Goal: Transaction & Acquisition: Purchase product/service

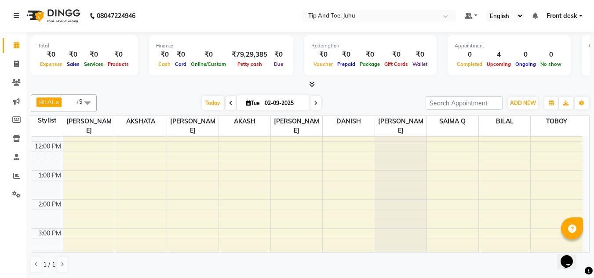
scroll to position [203, 0]
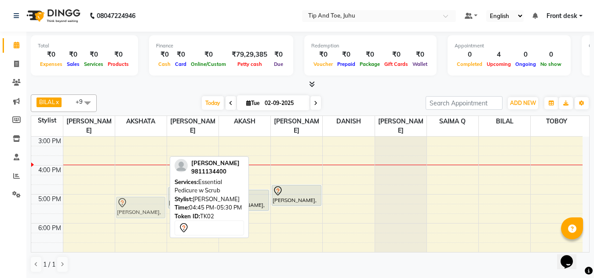
drag, startPoint x: 130, startPoint y: 188, endPoint x: 131, endPoint y: 198, distance: 10.2
click at [131, 198] on div "Naomika, TK02, 04:45 PM-05:30 PM, Essential Pedicure w Scrub Naomika, TK02, 04:…" at bounding box center [140, 122] width 51 height 377
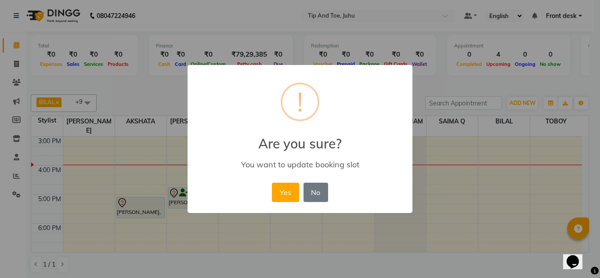
drag, startPoint x: 283, startPoint y: 192, endPoint x: 94, endPoint y: 189, distance: 189.4
click at [283, 192] on button "Yes" at bounding box center [285, 192] width 27 height 19
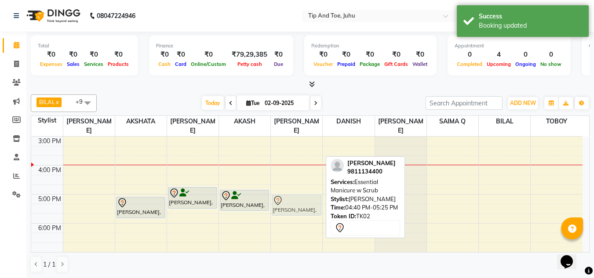
drag, startPoint x: 301, startPoint y: 184, endPoint x: 299, endPoint y: 191, distance: 7.2
click at [299, 191] on div "Naomika, TK02, 04:40 PM-05:25 PM, Essential Manicure w Scrub Naomika, TK02, 04:…" at bounding box center [296, 122] width 51 height 377
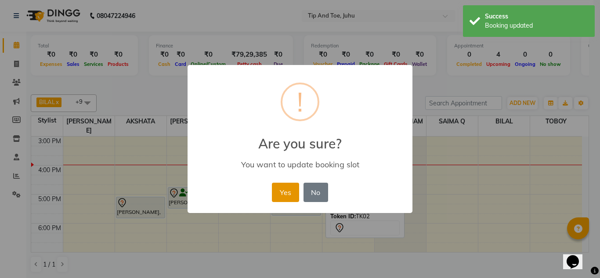
click at [289, 194] on button "Yes" at bounding box center [285, 192] width 27 height 19
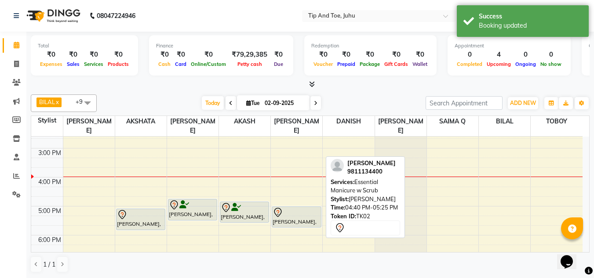
scroll to position [196, 0]
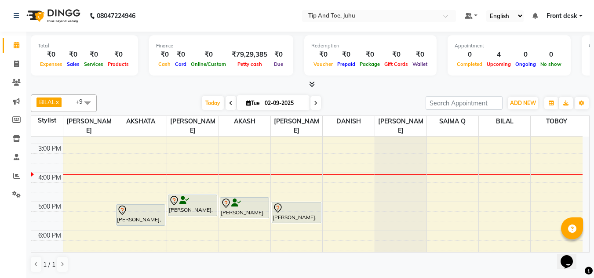
click at [314, 102] on icon at bounding box center [316, 103] width 4 height 5
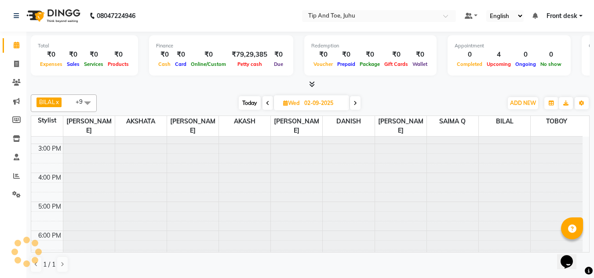
type input "03-09-2025"
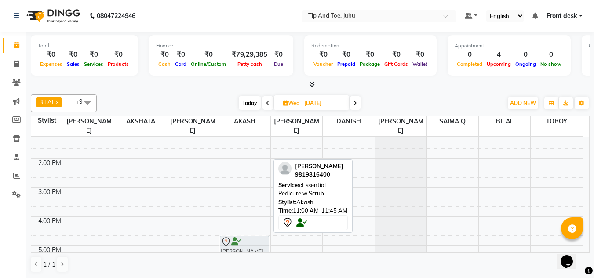
scroll to position [154, 0]
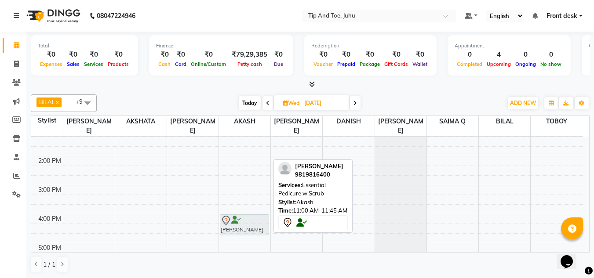
drag, startPoint x: 246, startPoint y: 152, endPoint x: 252, endPoint y: 218, distance: 66.6
click at [252, 218] on div "Vinita Mody, 11:00 AM-11:45 AM, Essential Pedicure w Scrub Vinita Mody, 11:00 A…" at bounding box center [244, 170] width 51 height 377
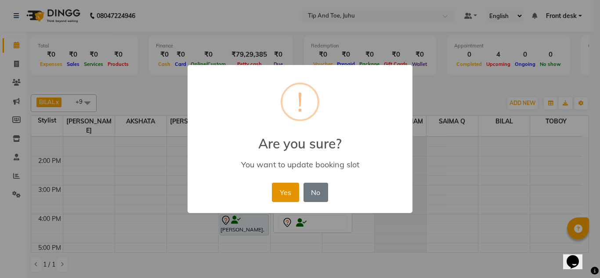
click at [289, 196] on button "Yes" at bounding box center [285, 192] width 27 height 19
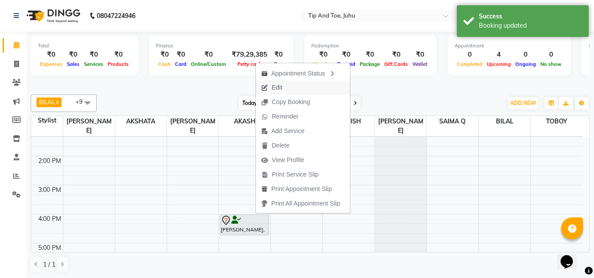
click at [279, 89] on span "Edit" at bounding box center [277, 87] width 11 height 9
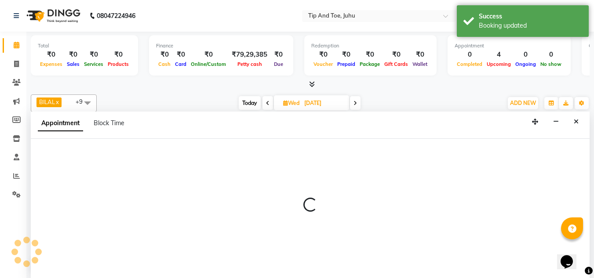
scroll to position [0, 0]
select select "tentative"
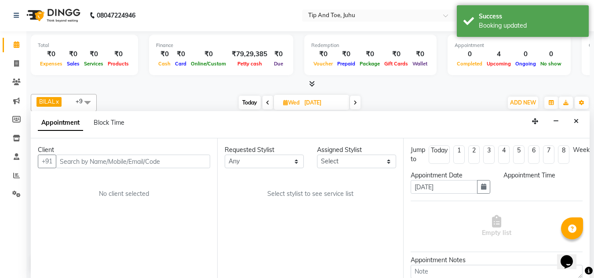
scroll to position [232, 0]
select select "960"
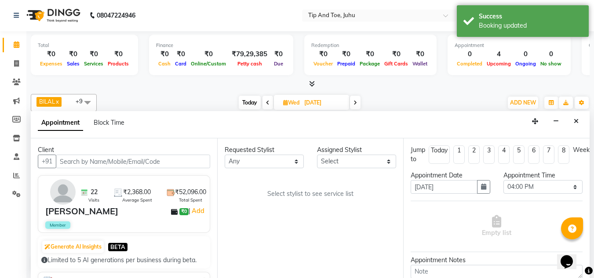
select select "37330"
select select "2530"
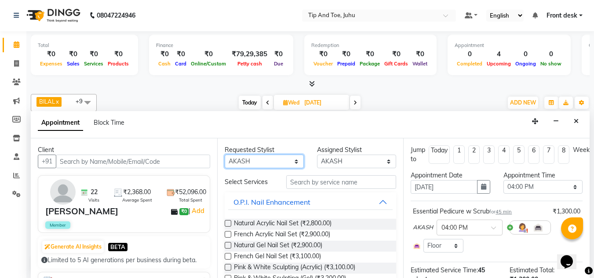
click at [270, 160] on select "Any AJAY UTKAR AKASH AKSHATA Angeli kharei AZHAR BILAL DANISH DHANSHREE KEISHEE…" at bounding box center [264, 162] width 79 height 14
select select "39814"
click at [225, 155] on select "Any AJAY UTKAR AKASH AKSHATA Angeli kharei AZHAR BILAL DANISH DHANSHREE KEISHEE…" at bounding box center [264, 162] width 79 height 14
select select "39814"
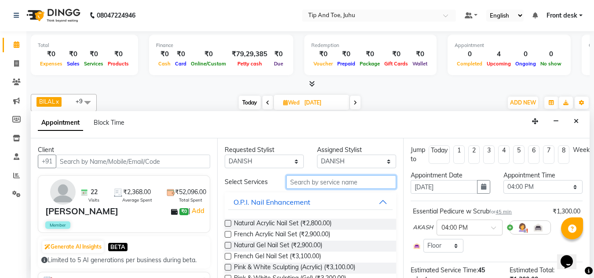
click at [335, 181] on input "text" at bounding box center [341, 182] width 110 height 14
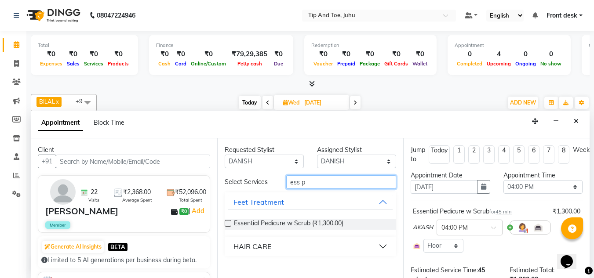
type input "ess p"
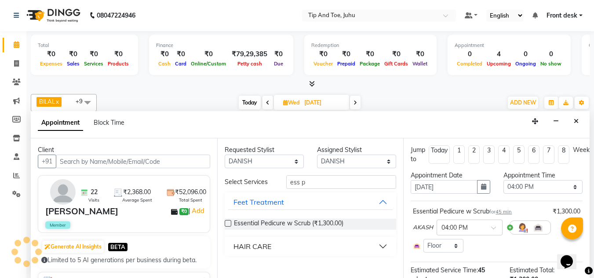
click at [230, 221] on label at bounding box center [228, 223] width 7 height 7
click at [230, 221] on input "checkbox" at bounding box center [228, 224] width 6 height 6
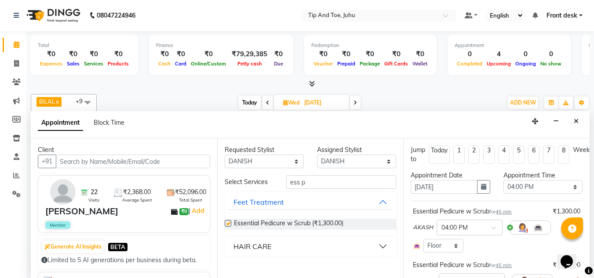
checkbox input "false"
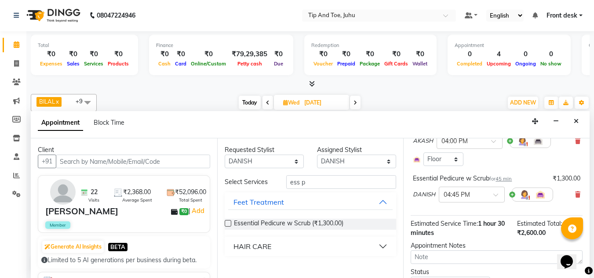
scroll to position [88, 0]
click at [494, 194] on span at bounding box center [498, 196] width 11 height 9
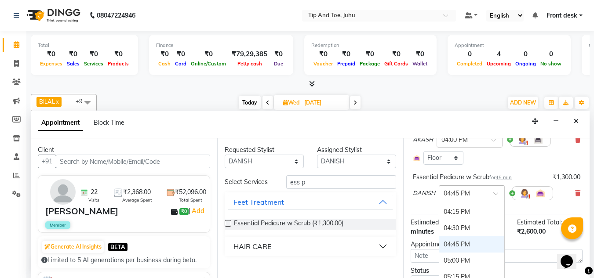
scroll to position [451, 0]
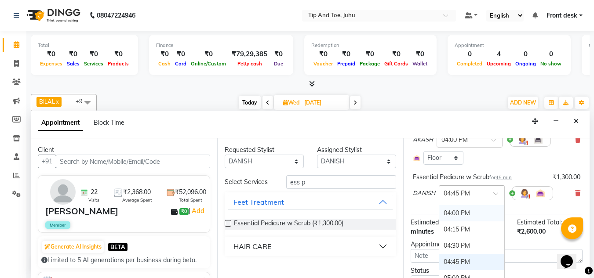
click at [453, 210] on div "04:00 PM" at bounding box center [471, 213] width 65 height 16
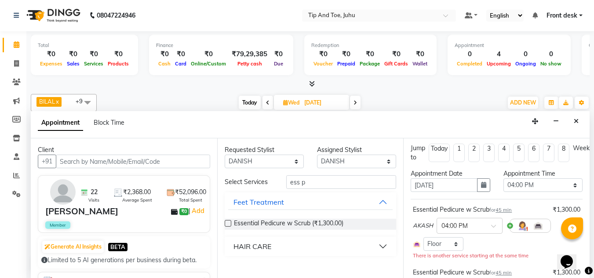
scroll to position [0, 0]
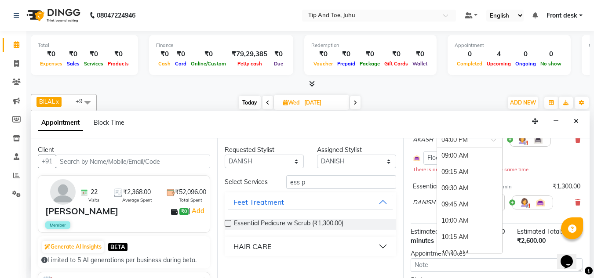
click at [494, 141] on div "× 04:00 PM" at bounding box center [469, 140] width 66 height 16
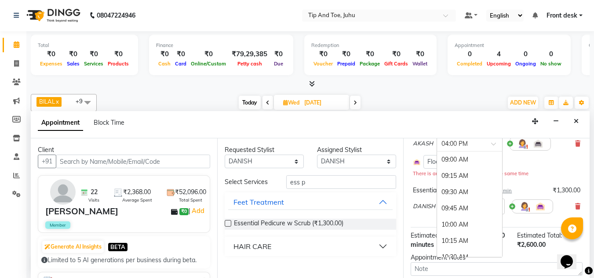
scroll to position [455, 0]
click at [460, 225] on div "05:00 PM" at bounding box center [469, 225] width 65 height 16
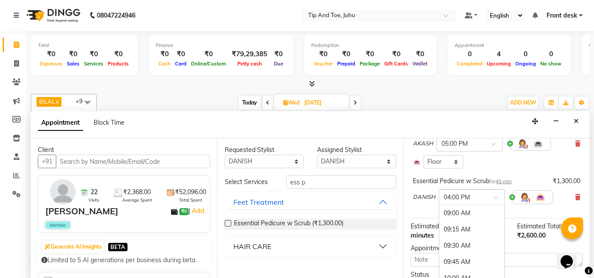
click at [495, 200] on span at bounding box center [498, 200] width 11 height 9
click at [465, 236] on div "05:00 PM" at bounding box center [471, 234] width 65 height 16
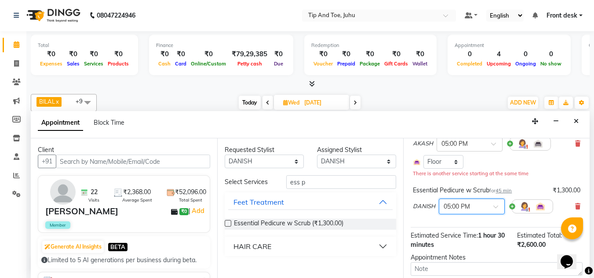
scroll to position [0, 0]
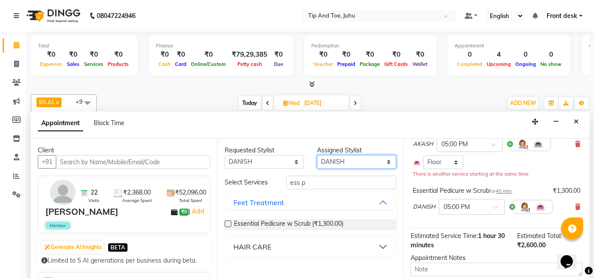
click at [348, 165] on select "Select AJAY UTKAR AKASH AKSHATA Angeli kharei AZHAR BILAL DANISH DHANSHREE KEIS…" at bounding box center [356, 162] width 79 height 14
select select "37337"
click at [317, 155] on select "Select AJAY UTKAR AKASH AKSHATA Angeli kharei AZHAR BILAL DANISH DHANSHREE KEIS…" at bounding box center [356, 162] width 79 height 14
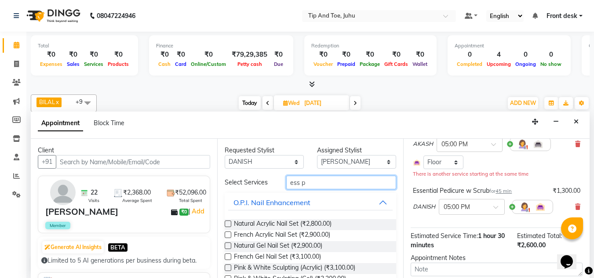
drag, startPoint x: 314, startPoint y: 188, endPoint x: 316, endPoint y: 180, distance: 8.1
click at [315, 187] on input "ess p" at bounding box center [341, 183] width 110 height 14
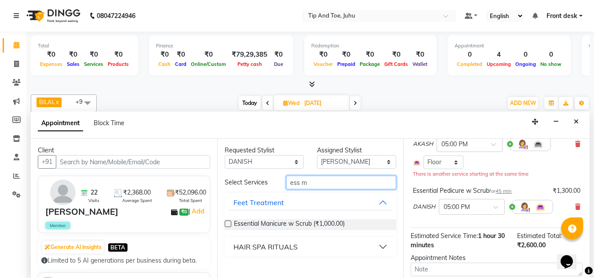
type input "ess m"
click at [227, 223] on label at bounding box center [228, 224] width 7 height 7
click at [227, 223] on input "checkbox" at bounding box center [228, 225] width 6 height 6
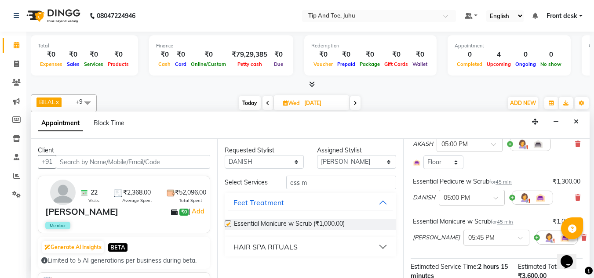
checkbox input "false"
click at [343, 163] on select "Select AJAY UTKAR AKASH AKSHATA Angeli kharei AZHAR BILAL DANISH DHANSHREE KEIS…" at bounding box center [356, 162] width 79 height 14
select select "37351"
click at [317, 155] on select "Select AJAY UTKAR AKASH AKSHATA Angeli kharei AZHAR BILAL DANISH DHANSHREE KEIS…" at bounding box center [356, 162] width 79 height 14
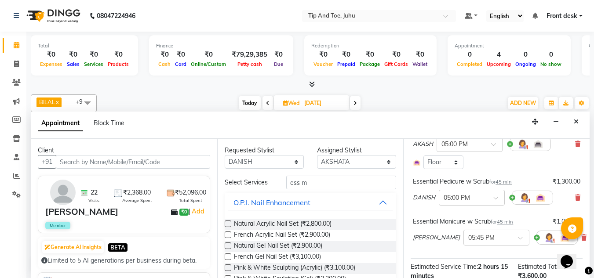
click at [323, 174] on div "Requested Stylist Any AJAY UTKAR AKASH AKSHATA Angeli kharei AZHAR BILAL DANISH…" at bounding box center [310, 209] width 186 height 140
click at [323, 178] on input "ess m" at bounding box center [341, 183] width 110 height 14
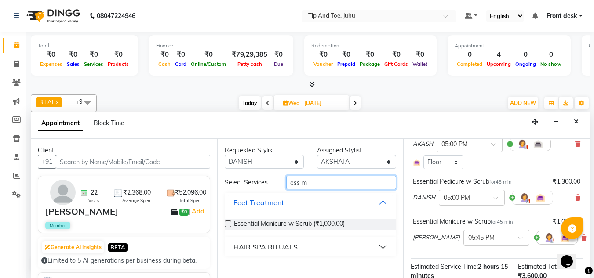
type input "ess m"
click at [227, 226] on label at bounding box center [228, 224] width 7 height 7
click at [227, 226] on input "checkbox" at bounding box center [228, 225] width 6 height 6
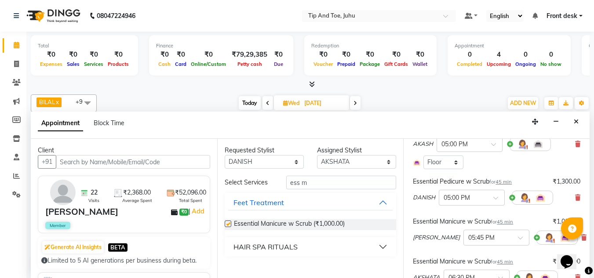
checkbox input "false"
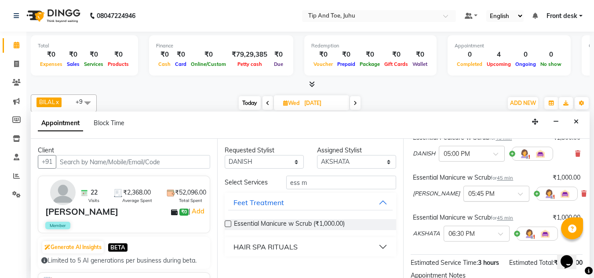
click at [518, 196] on span at bounding box center [523, 196] width 11 height 9
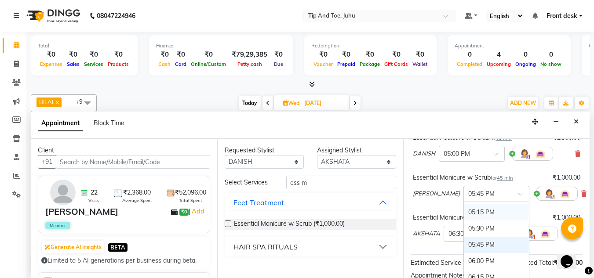
scroll to position [516, 0]
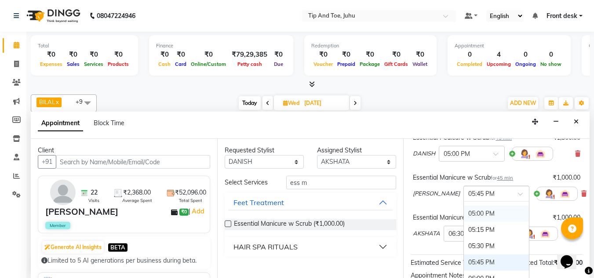
click at [472, 214] on div "05:00 PM" at bounding box center [496, 214] width 65 height 16
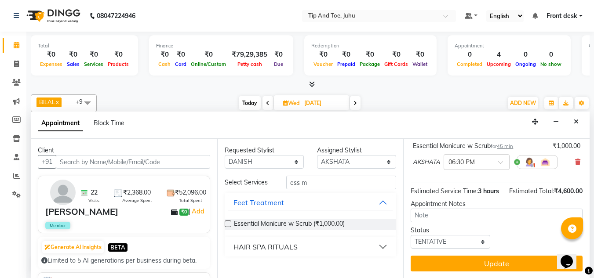
scroll to position [215, 0]
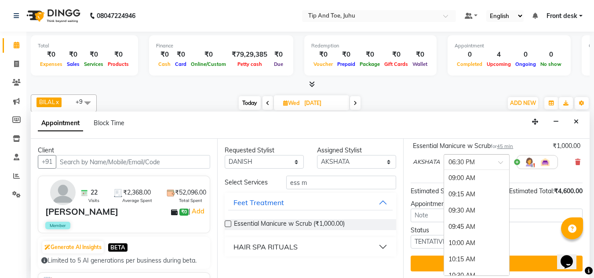
click at [503, 160] on span at bounding box center [503, 164] width 11 height 9
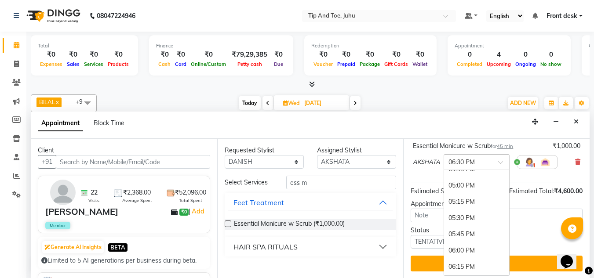
scroll to position [512, 0]
click at [471, 178] on div "05:00 PM" at bounding box center [476, 186] width 65 height 16
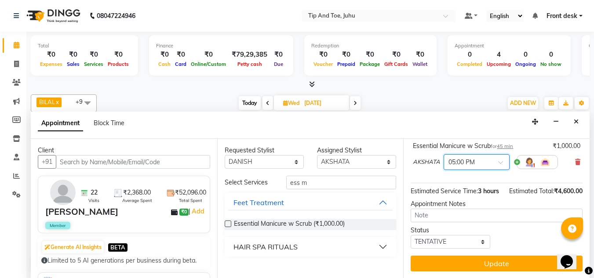
scroll to position [0, 0]
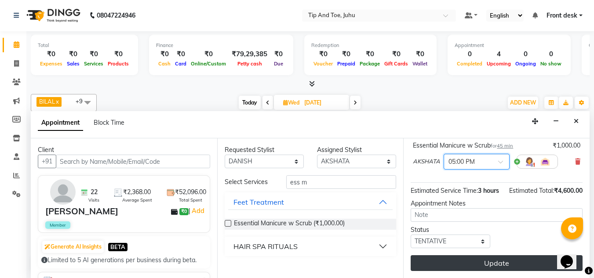
click at [482, 256] on button "Update" at bounding box center [496, 263] width 172 height 16
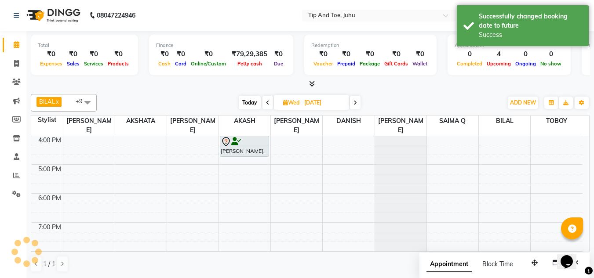
scroll to position [0, 0]
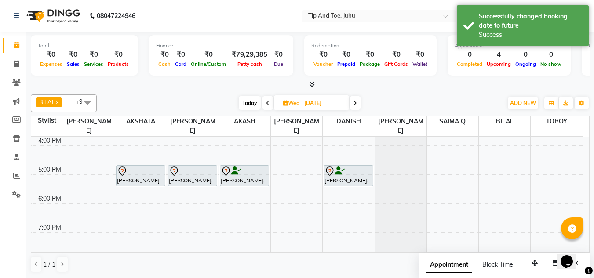
click at [251, 105] on span "Today" at bounding box center [250, 103] width 22 height 14
type input "02-09-2025"
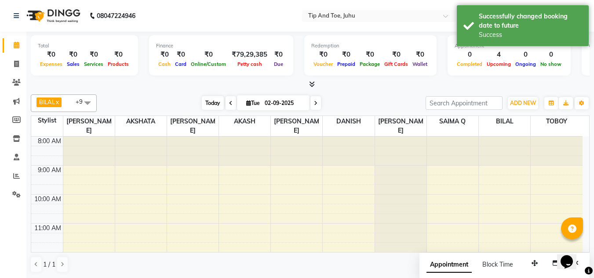
scroll to position [232, 0]
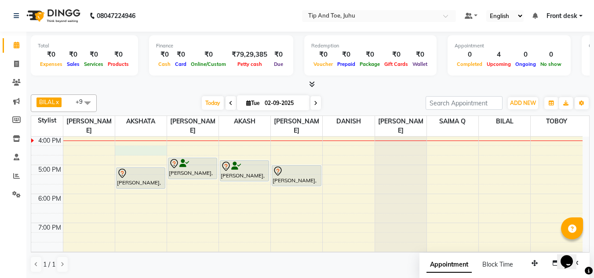
click at [136, 145] on div "8:00 AM 9:00 AM 10:00 AM 11:00 AM 12:00 PM 1:00 PM 2:00 PM 3:00 PM 4:00 PM 5:00…" at bounding box center [306, 92] width 551 height 377
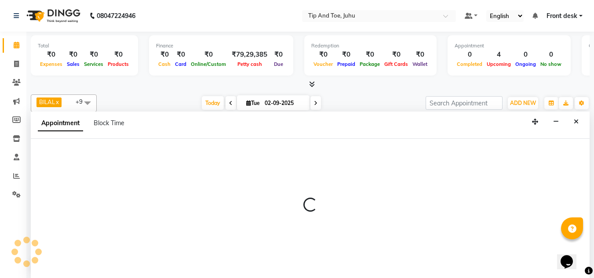
scroll to position [0, 0]
select select "37351"
select select "tentative"
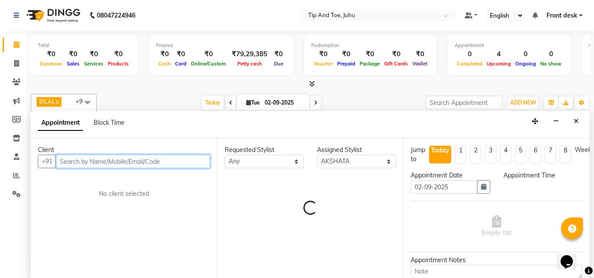
select select "975"
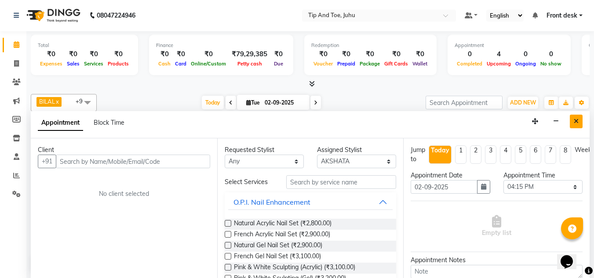
click at [578, 119] on icon "Close" at bounding box center [575, 121] width 5 height 6
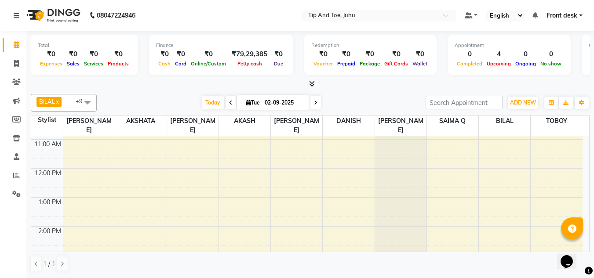
scroll to position [174, 0]
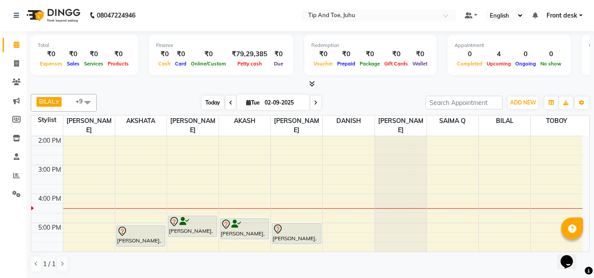
click at [206, 104] on span "Today" at bounding box center [213, 103] width 22 height 14
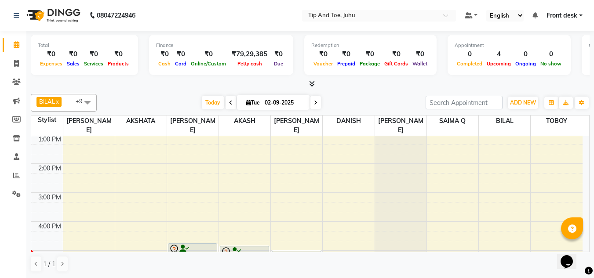
scroll to position [137, 0]
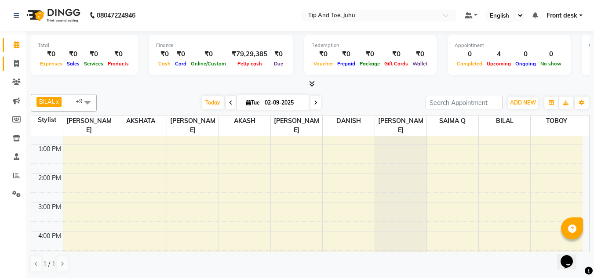
click at [14, 70] on link "Invoice" at bounding box center [13, 64] width 21 height 15
select select "5516"
select select "service"
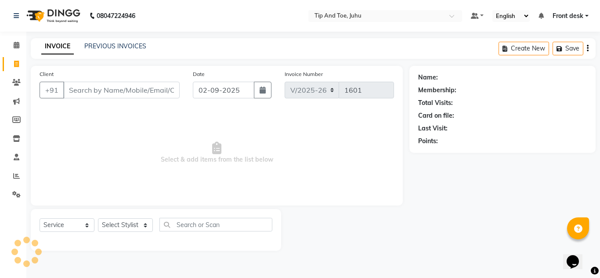
click at [117, 84] on input "Client" at bounding box center [121, 90] width 116 height 17
click at [168, 91] on input "Client" at bounding box center [121, 90] width 116 height 17
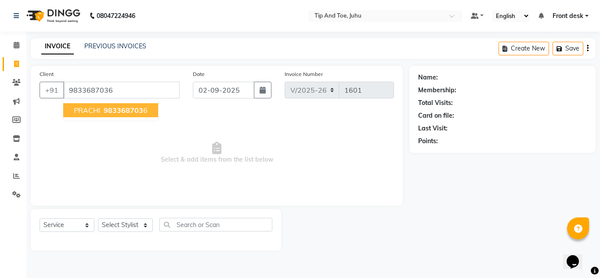
type input "9833687036"
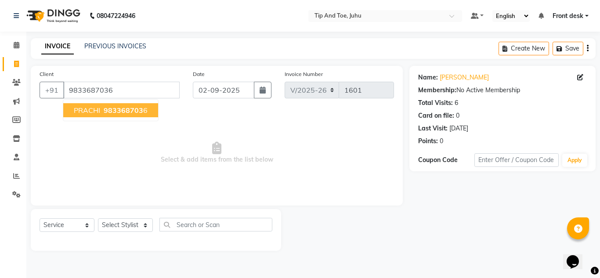
click at [108, 109] on span "983368703" at bounding box center [124, 110] width 40 height 9
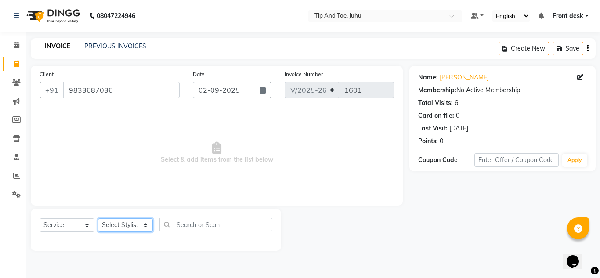
click at [134, 222] on select "Select Stylist AJAY UTKAR AKASH AKSHATA Angeli kharei AZHAR BILAL DANISH DHANSH…" at bounding box center [125, 225] width 55 height 14
select select "37331"
click at [98, 218] on select "Select Stylist AJAY UTKAR AKASH AKSHATA Angeli kharei AZHAR BILAL DANISH DHANSH…" at bounding box center [125, 225] width 55 height 14
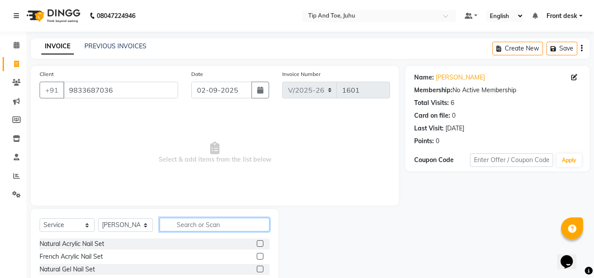
click at [229, 220] on input "text" at bounding box center [215, 225] width 110 height 14
type input "single"
click at [259, 269] on label at bounding box center [260, 269] width 7 height 7
click at [259, 269] on input "checkbox" at bounding box center [260, 270] width 6 height 6
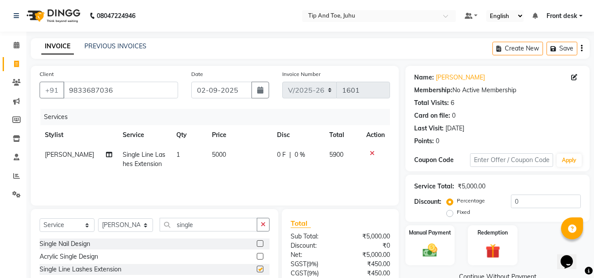
checkbox input "false"
click at [220, 154] on span "5000" at bounding box center [219, 155] width 14 height 8
select select "37331"
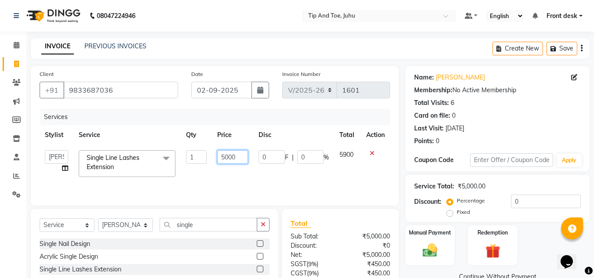
click at [225, 159] on input "5000" at bounding box center [232, 157] width 30 height 14
type input "3000"
click at [234, 175] on div "Services Stylist Service Qty Price Disc Total Action AJAY UTKAR AKASH AKSHATA A…" at bounding box center [215, 153] width 350 height 88
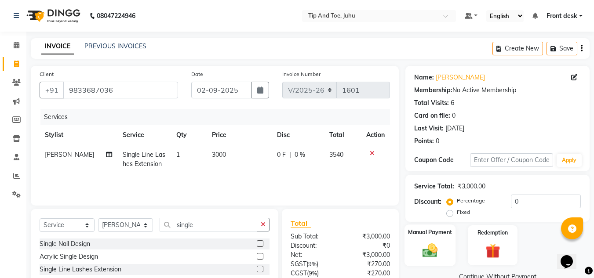
click at [435, 237] on div "Manual Payment" at bounding box center [429, 246] width 51 height 42
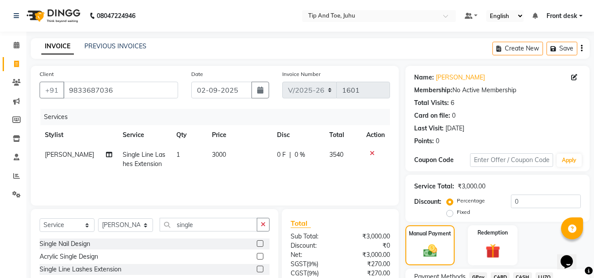
scroll to position [75, 0]
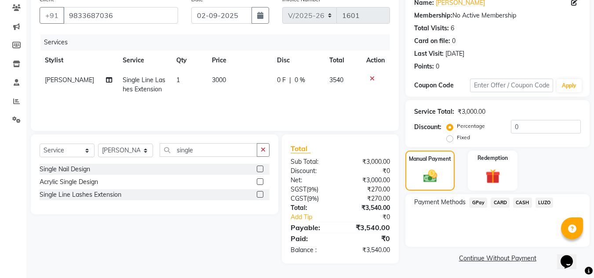
click at [473, 203] on span "GPay" at bounding box center [478, 203] width 18 height 10
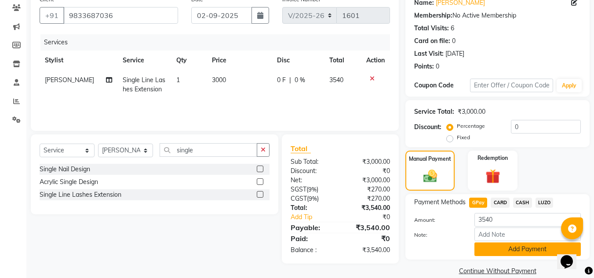
click at [491, 250] on button "Add Payment" at bounding box center [527, 250] width 106 height 14
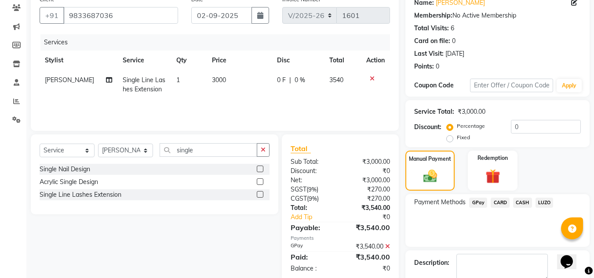
scroll to position [124, 0]
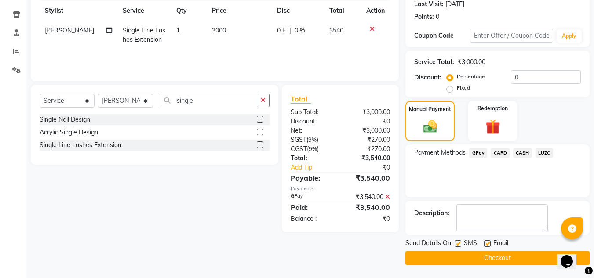
click at [478, 257] on button "Checkout" at bounding box center [497, 258] width 184 height 14
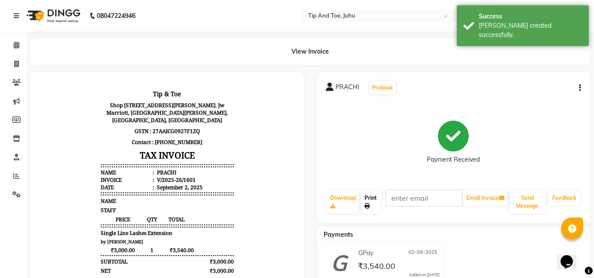
click at [361, 198] on link "Print" at bounding box center [371, 202] width 20 height 23
click at [361, 196] on link "Print" at bounding box center [371, 202] width 20 height 23
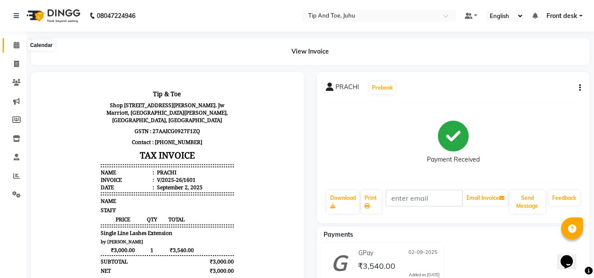
click at [17, 47] on icon at bounding box center [17, 45] width 6 height 7
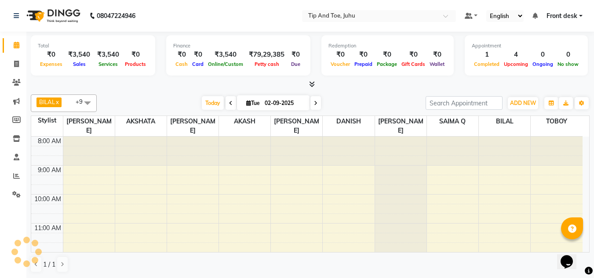
scroll to position [0, 0]
drag, startPoint x: 380, startPoint y: 138, endPoint x: 386, endPoint y: 140, distance: 6.3
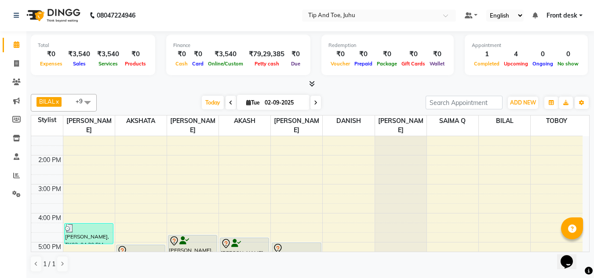
scroll to position [231, 0]
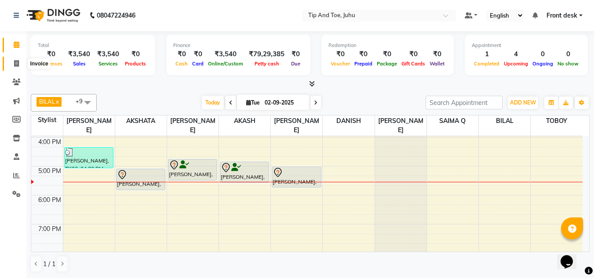
click at [13, 62] on span at bounding box center [16, 64] width 15 height 10
select select "5516"
select select "service"
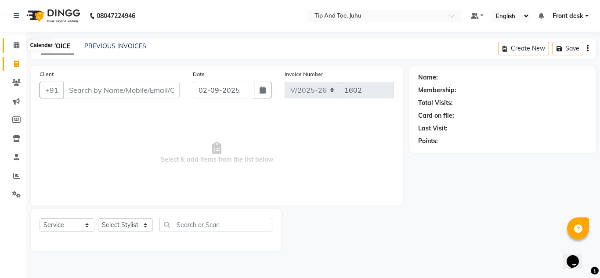
click at [19, 48] on icon at bounding box center [17, 45] width 6 height 7
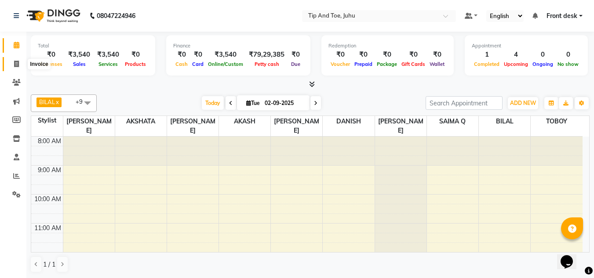
click at [13, 65] on span at bounding box center [16, 64] width 15 height 10
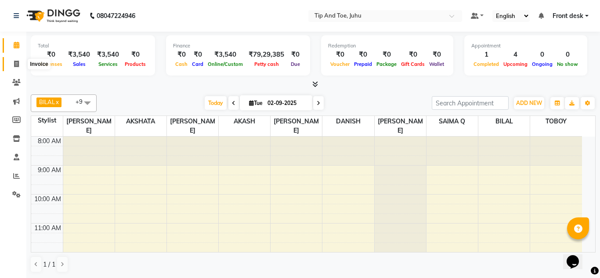
select select "5516"
select select "service"
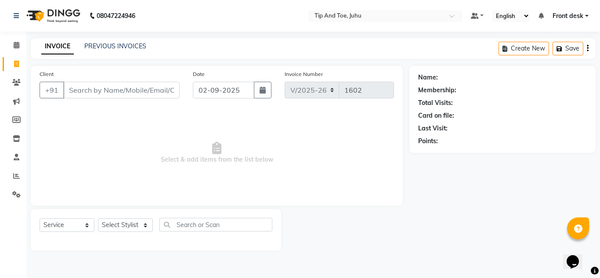
click at [131, 213] on div "Select Service Product Membership Package Voucher Prepaid Gift Card Select Styl…" at bounding box center [156, 230] width 250 height 42
click at [134, 225] on select "Select Stylist AJAY UTKAR AKASH AKSHATA Angeli kharei AZHAR BILAL DANISH DHANSH…" at bounding box center [125, 225] width 55 height 14
click at [359, 171] on span "Select & add items from the list below" at bounding box center [217, 153] width 355 height 88
click at [117, 88] on input "Client" at bounding box center [121, 90] width 116 height 17
click at [18, 51] on link "Calendar" at bounding box center [13, 45] width 21 height 15
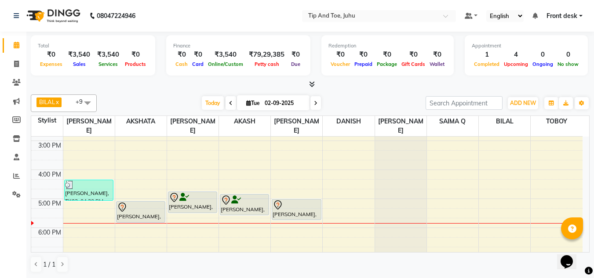
scroll to position [220, 0]
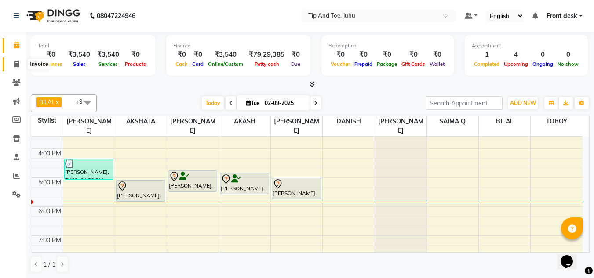
click at [15, 62] on icon at bounding box center [16, 64] width 5 height 7
select select "5516"
select select "service"
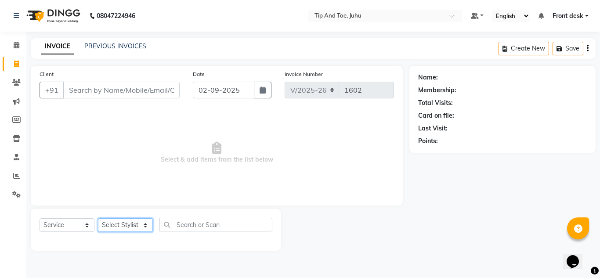
click at [124, 225] on select "Select Stylist AJAY UTKAR AKASH AKSHATA Angeli kharei AZHAR BILAL DANISH DHANSH…" at bounding box center [125, 225] width 55 height 14
select select "50579"
click at [98, 218] on select "Select Stylist AJAY UTKAR AKASH AKSHATA Angeli kharei AZHAR BILAL DANISH DHANSH…" at bounding box center [125, 225] width 55 height 14
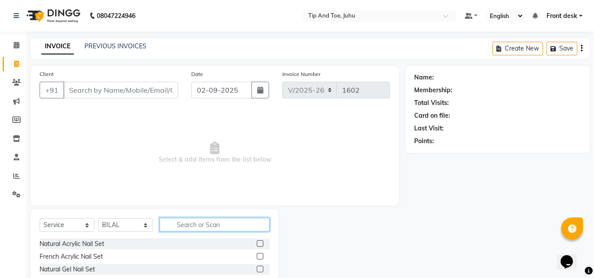
click at [209, 224] on input "text" at bounding box center [215, 225] width 110 height 14
type input "hairwash"
click at [257, 256] on label at bounding box center [260, 256] width 7 height 7
click at [257, 256] on input "checkbox" at bounding box center [260, 257] width 6 height 6
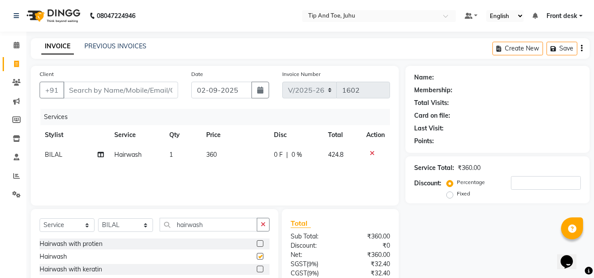
checkbox input "false"
click at [120, 220] on select "Select Stylist AJAY UTKAR AKASH AKSHATA Angeli kharei AZHAR BILAL DANISH DHANSH…" at bounding box center [125, 225] width 55 height 14
select select "79309"
click at [98, 218] on select "Select Stylist AJAY UTKAR AKASH AKSHATA Angeli kharei AZHAR BILAL DANISH DHANSH…" at bounding box center [125, 225] width 55 height 14
click at [201, 223] on input "hairwash" at bounding box center [209, 225] width 98 height 14
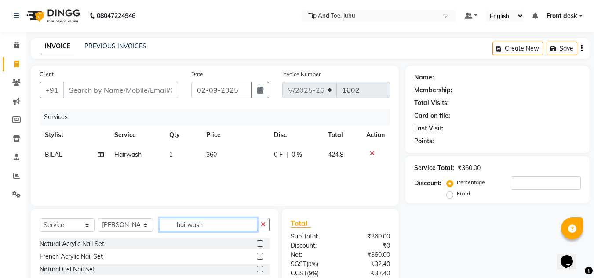
click at [207, 223] on input "hairwash" at bounding box center [209, 225] width 98 height 14
type input "h"
type input "app"
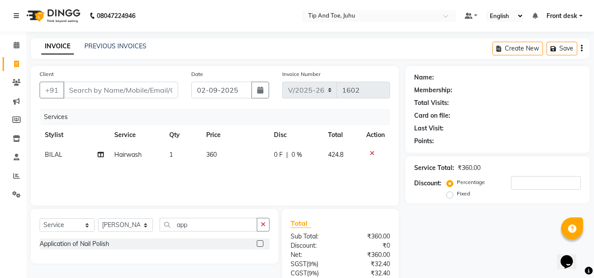
click at [259, 245] on label at bounding box center [260, 243] width 7 height 7
click at [259, 245] on input "checkbox" at bounding box center [260, 244] width 6 height 6
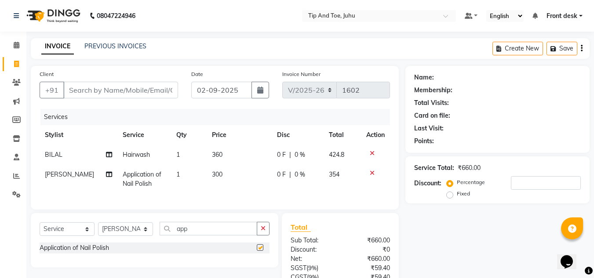
checkbox input "false"
click at [132, 236] on select "Select Stylist AJAY UTKAR AKASH AKSHATA Angeli kharei AZHAR BILAL DANISH DHANSH…" at bounding box center [125, 229] width 55 height 14
select select "37351"
click at [98, 229] on select "Select Stylist AJAY UTKAR AKASH AKSHATA Angeli kharei AZHAR BILAL DANISH DHANSH…" at bounding box center [125, 229] width 55 height 14
drag, startPoint x: 222, startPoint y: 242, endPoint x: 222, endPoint y: 236, distance: 6.2
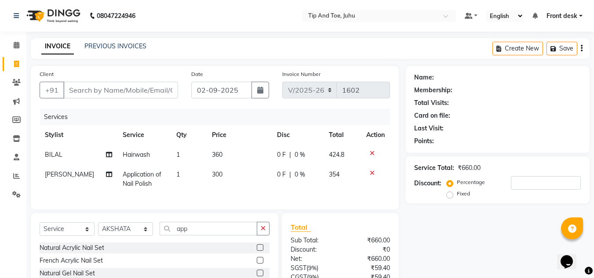
click at [222, 240] on div "Select Service Product Membership Package Voucher Prepaid Gift Card Select Styl…" at bounding box center [155, 232] width 230 height 21
click at [224, 230] on input "app" at bounding box center [209, 229] width 98 height 14
type input "a"
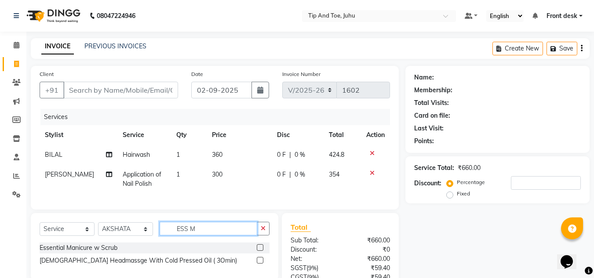
type input "ESS M"
click at [259, 251] on label at bounding box center [260, 247] width 7 height 7
click at [259, 251] on input "checkbox" at bounding box center [260, 248] width 6 height 6
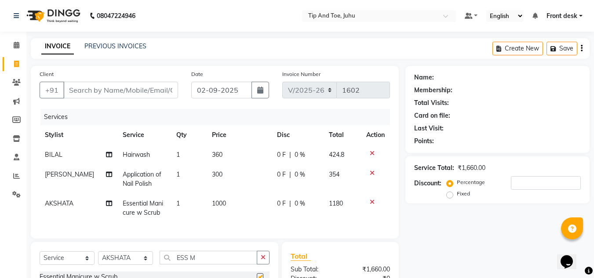
checkbox input "false"
click at [13, 232] on div "Calendar Invoice Clients Marketing Members Inventory Staff Reports Settings Com…" at bounding box center [59, 198] width 119 height 346
click at [232, 52] on div "INVOICE PREVIOUS INVOICES Create New Save" at bounding box center [310, 48] width 558 height 21
click at [221, 153] on td "360" at bounding box center [239, 155] width 65 height 20
select select "50579"
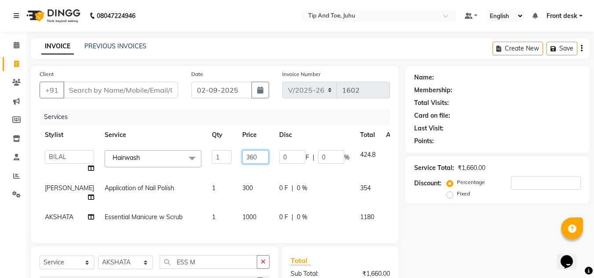
click at [242, 160] on input "360" at bounding box center [255, 157] width 26 height 14
type input "3"
type input "550"
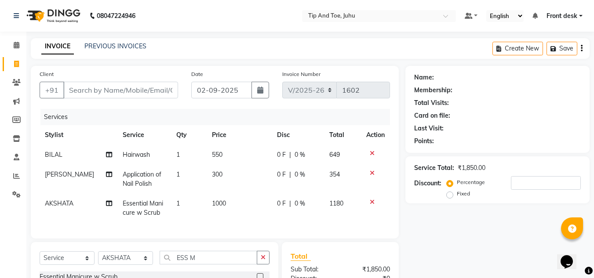
click at [304, 121] on div "Services" at bounding box center [218, 117] width 356 height 16
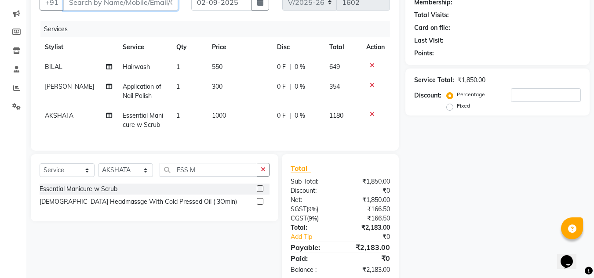
click at [130, 4] on input "Client" at bounding box center [120, 2] width 115 height 17
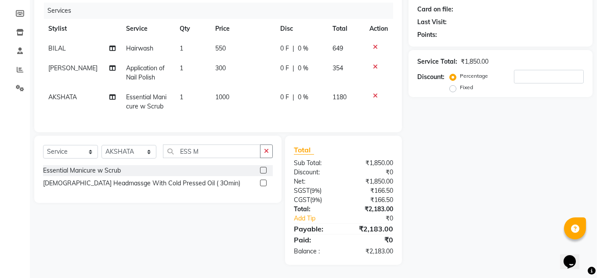
scroll to position [0, 0]
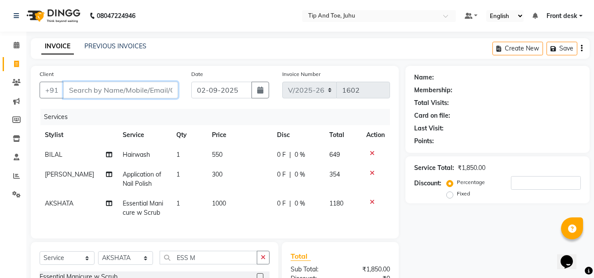
type input "8"
type input "0"
type input "8976987654"
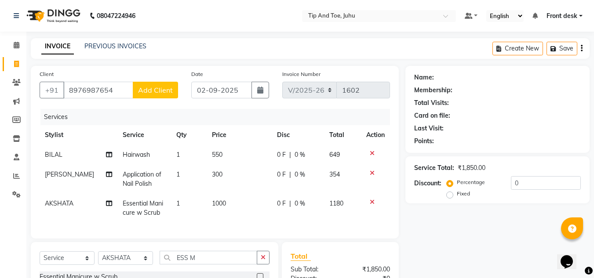
click at [163, 97] on button "Add Client" at bounding box center [155, 90] width 45 height 17
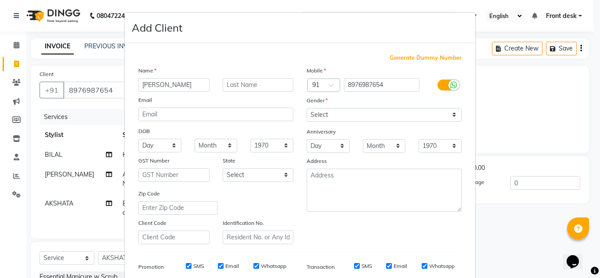
type input "SADHNA"
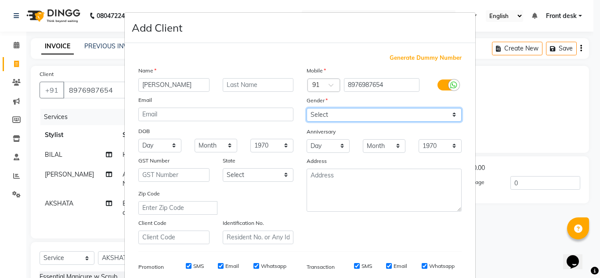
click at [345, 119] on select "Select Male Female Other Prefer Not To Say" at bounding box center [384, 115] width 155 height 14
select select "female"
click at [307, 108] on select "Select Male Female Other Prefer Not To Say" at bounding box center [384, 115] width 155 height 14
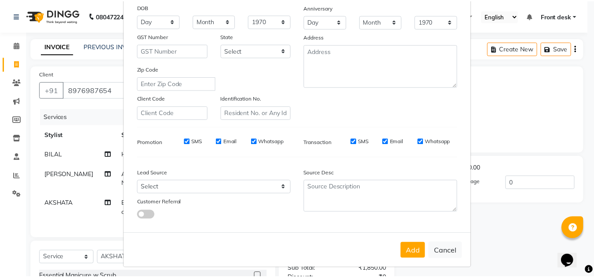
scroll to position [127, 0]
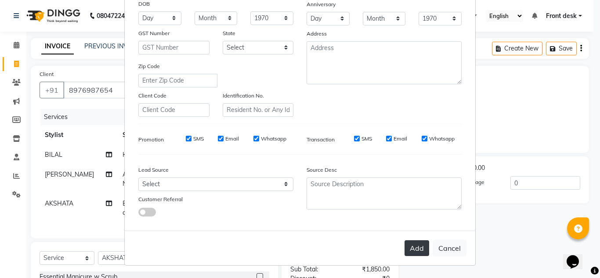
click at [426, 247] on button "Add" at bounding box center [417, 248] width 25 height 16
select select
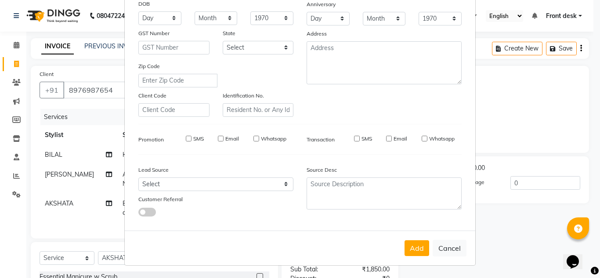
select select
checkbox input "false"
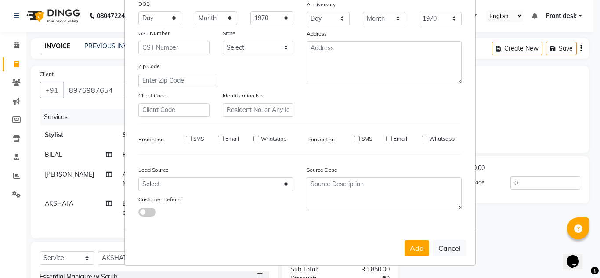
checkbox input "false"
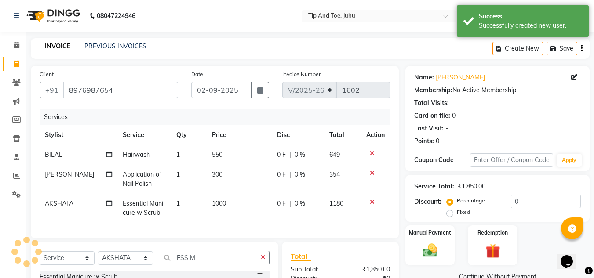
scroll to position [113, 0]
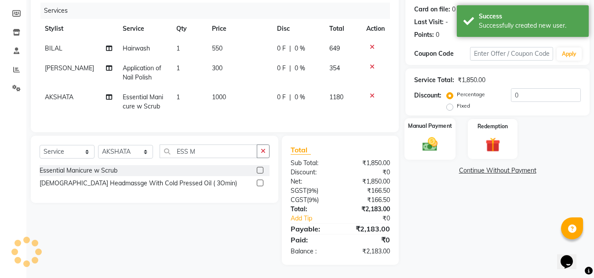
click at [439, 141] on img at bounding box center [429, 144] width 25 height 18
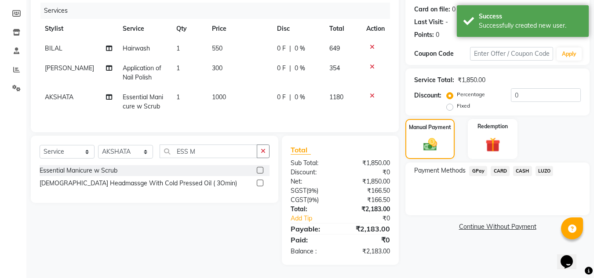
click at [527, 166] on span "CASH" at bounding box center [522, 171] width 19 height 10
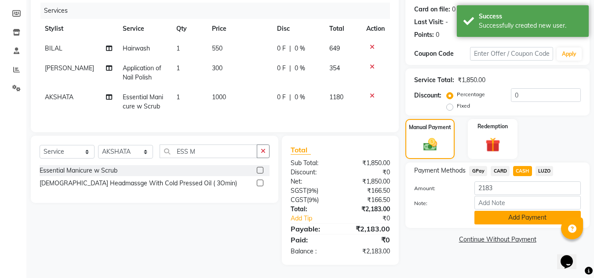
click at [500, 211] on button "Add Payment" at bounding box center [527, 218] width 106 height 14
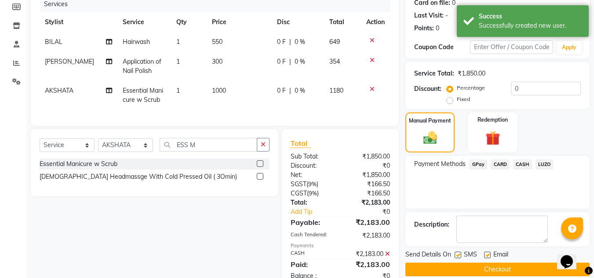
scroll to position [144, 0]
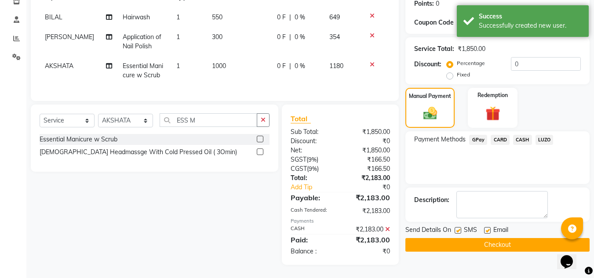
click at [458, 227] on label at bounding box center [457, 230] width 7 height 7
click at [458, 228] on input "checkbox" at bounding box center [457, 231] width 6 height 6
checkbox input "false"
click at [490, 227] on label at bounding box center [487, 230] width 7 height 7
click at [489, 228] on input "checkbox" at bounding box center [487, 231] width 6 height 6
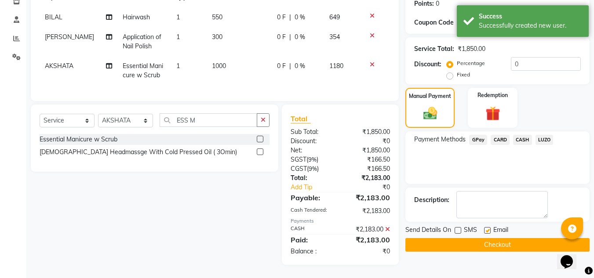
checkbox input "false"
click at [481, 238] on button "Checkout" at bounding box center [497, 245] width 184 height 14
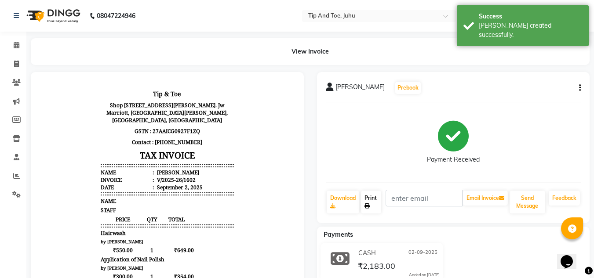
click at [373, 198] on link "Print" at bounding box center [371, 202] width 20 height 23
click at [15, 44] on icon at bounding box center [17, 45] width 6 height 7
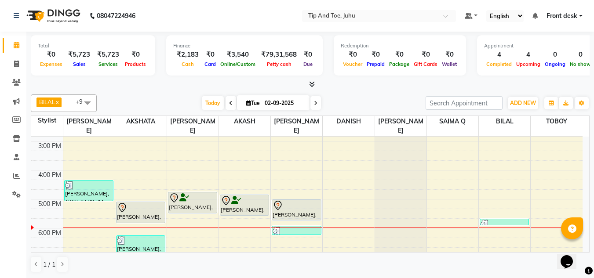
scroll to position [252, 0]
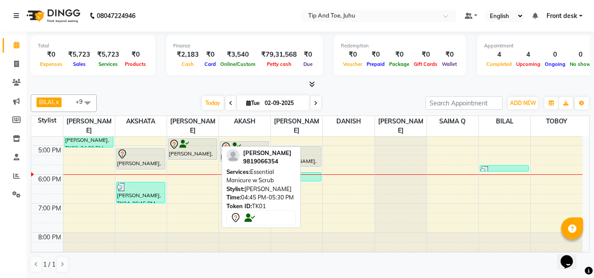
click at [190, 144] on div "Krishna Kanani, TK01, 04:45 PM-05:30 PM, Essential Manicure w Scrub" at bounding box center [192, 149] width 48 height 21
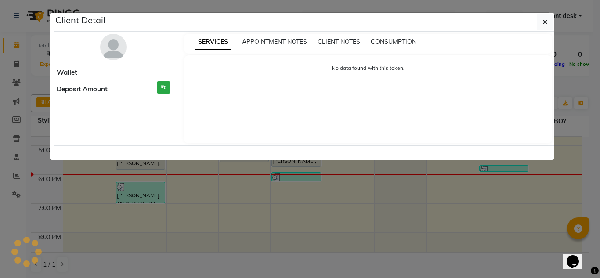
select select "7"
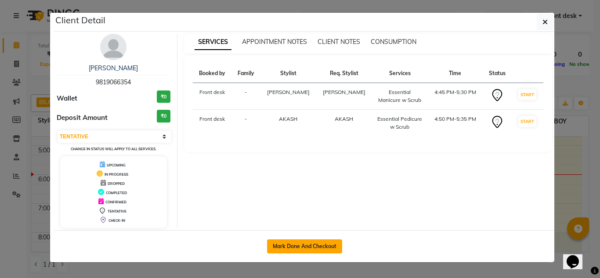
click at [298, 248] on button "Mark Done And Checkout" at bounding box center [304, 246] width 75 height 14
select select "service"
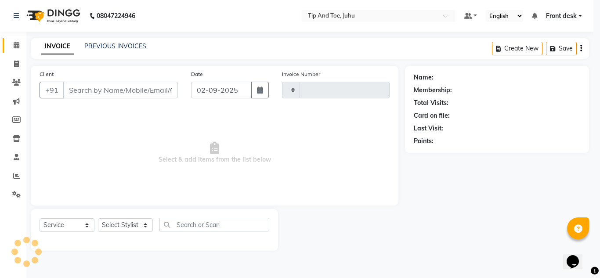
type input "1603"
select select "5516"
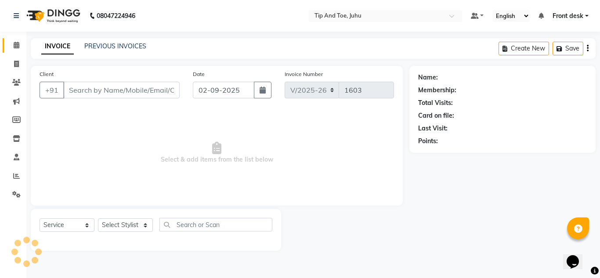
type input "9819066354"
select select "37337"
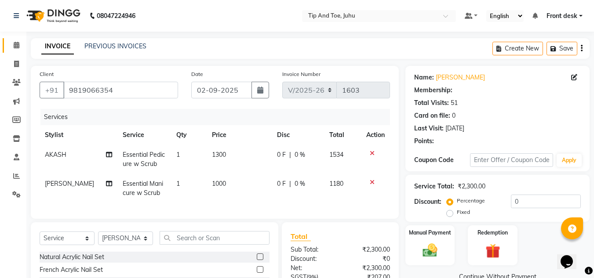
type input "20"
select select "1: Object"
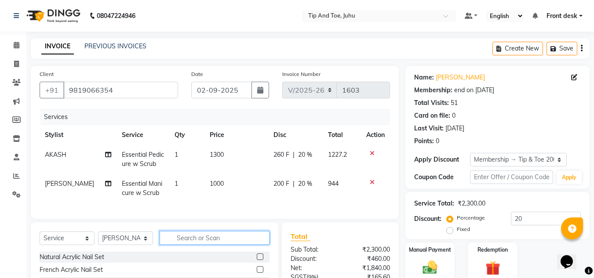
click at [197, 245] on input "text" at bounding box center [215, 238] width 110 height 14
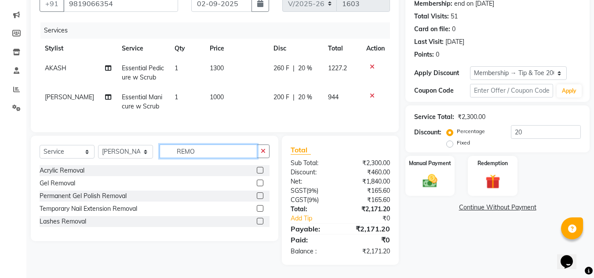
type input "REMO"
click at [257, 199] on label at bounding box center [260, 195] width 7 height 7
click at [257, 199] on input "checkbox" at bounding box center [260, 196] width 6 height 6
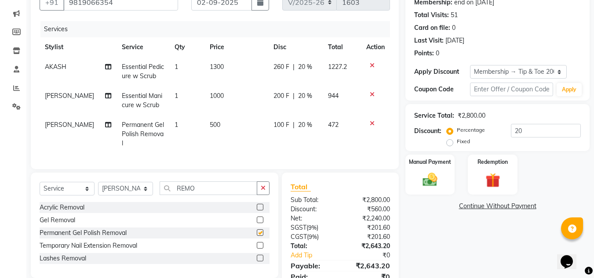
checkbox input "false"
click at [210, 125] on span "500" at bounding box center [215, 125] width 11 height 8
select select "37337"
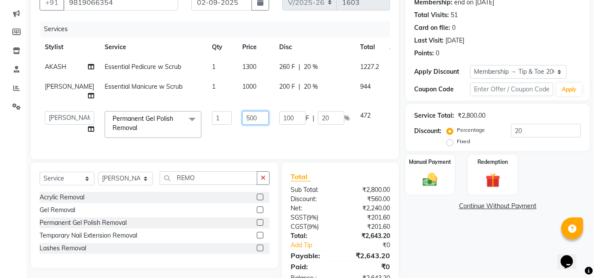
click at [242, 125] on input "500" at bounding box center [255, 118] width 26 height 14
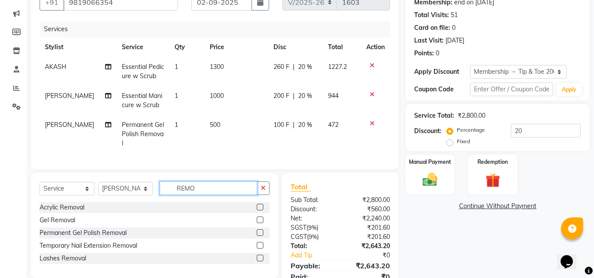
click at [206, 195] on input "REMO" at bounding box center [209, 188] width 98 height 14
type input "R"
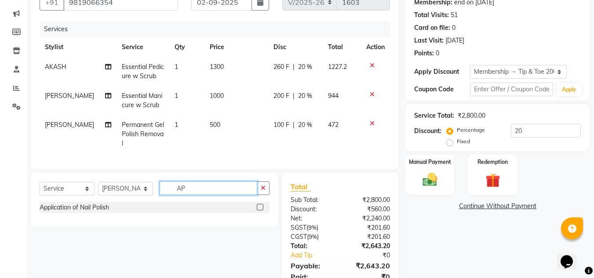
type input "A"
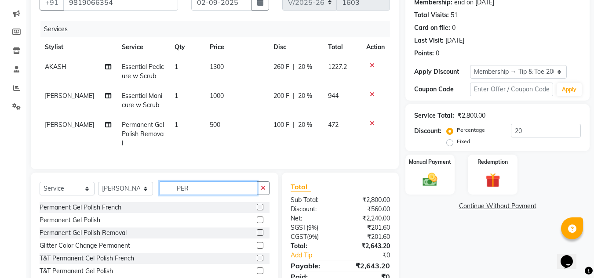
type input "PER"
click at [257, 223] on label at bounding box center [260, 220] width 7 height 7
click at [257, 223] on input "checkbox" at bounding box center [260, 221] width 6 height 6
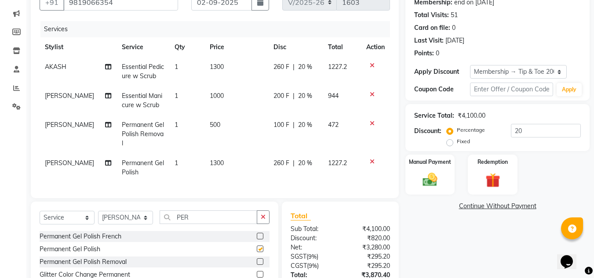
checkbox input "false"
click at [122, 79] on span "Essential Pedicure w Scrub" at bounding box center [143, 71] width 42 height 17
select select "37330"
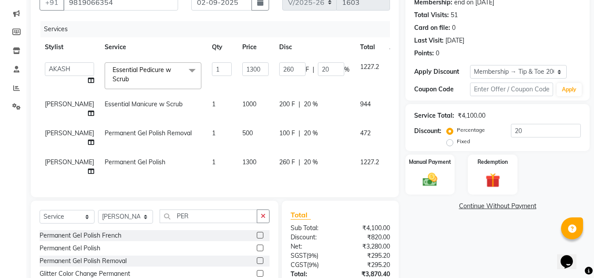
click at [133, 79] on span "Essential Pedicure w Scrub x" at bounding box center [148, 74] width 77 height 19
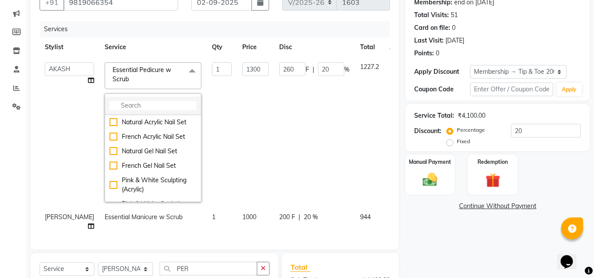
click at [126, 102] on input "multiselect-search" at bounding box center [152, 105] width 87 height 9
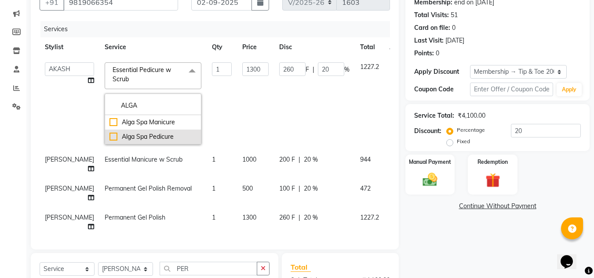
type input "ALGA"
click at [109, 137] on div "Alga Spa Pedicure" at bounding box center [152, 136] width 87 height 9
checkbox input "true"
type input "2600"
type input "520"
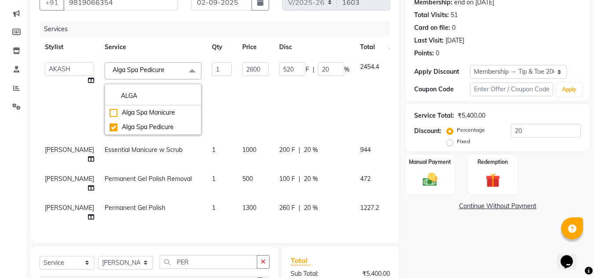
click at [40, 129] on td "AJAY UTKAR AKASH AKSHATA Angeli kharei AZHAR BILAL DANISH DHANSHREE Front desk …" at bounding box center [70, 98] width 60 height 83
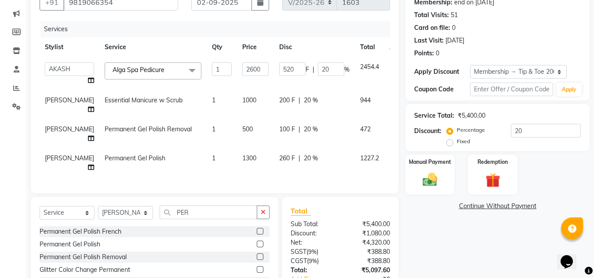
scroll to position [156, 0]
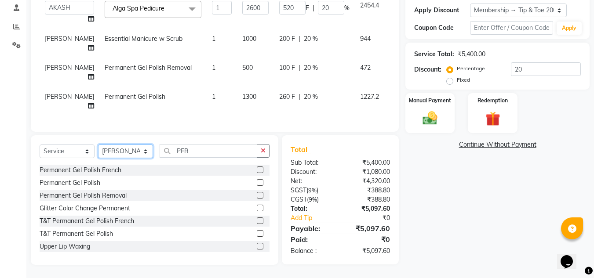
click at [119, 152] on select "Select Stylist AJAY UTKAR AKASH AKSHATA Angeli kharei AZHAR BILAL DANISH DHANSH…" at bounding box center [125, 152] width 55 height 14
select select "37330"
click at [98, 145] on select "Select Stylist AJAY UTKAR AKASH AKSHATA Angeli kharei AZHAR BILAL DANISH DHANSH…" at bounding box center [125, 152] width 55 height 14
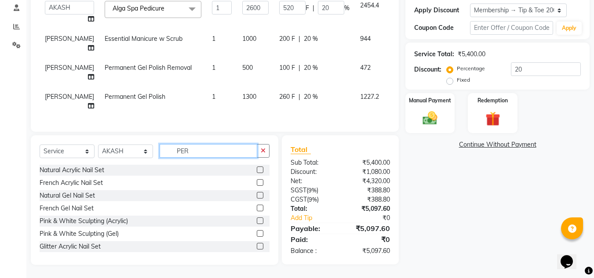
click at [203, 149] on input "PER" at bounding box center [209, 151] width 98 height 14
type input "PER"
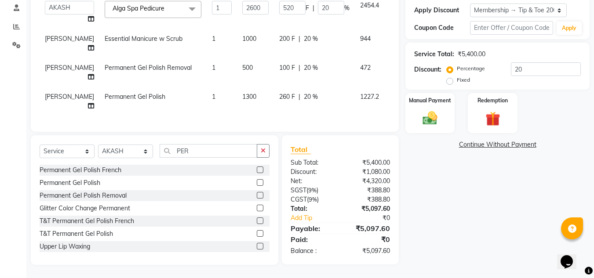
click at [257, 182] on label at bounding box center [260, 182] width 7 height 7
click at [257, 182] on input "checkbox" at bounding box center [260, 183] width 6 height 6
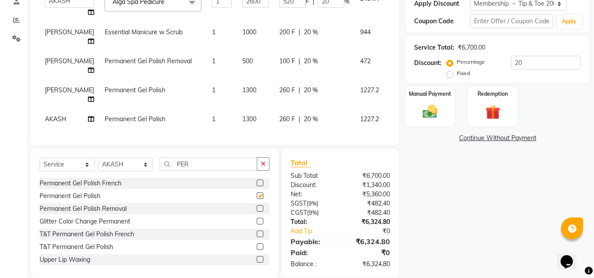
checkbox input "false"
click at [203, 171] on input "PER" at bounding box center [209, 164] width 98 height 14
type input "P"
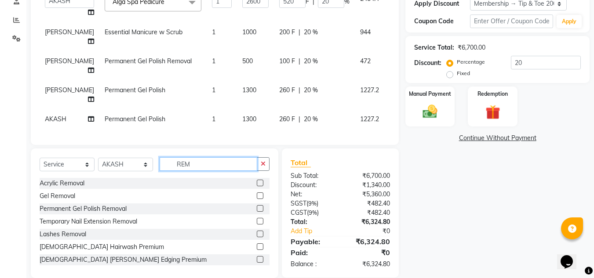
type input "REM"
click at [257, 212] on label at bounding box center [260, 208] width 7 height 7
click at [257, 212] on input "checkbox" at bounding box center [260, 209] width 6 height 6
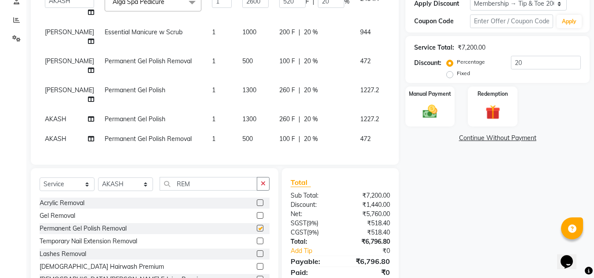
checkbox input "false"
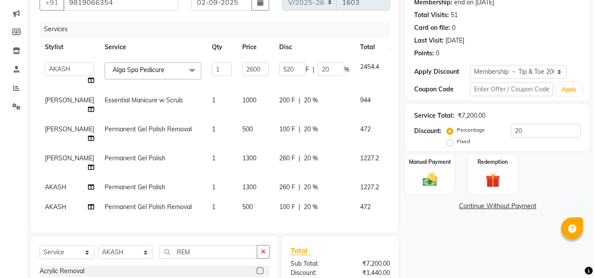
scroll to position [206, 0]
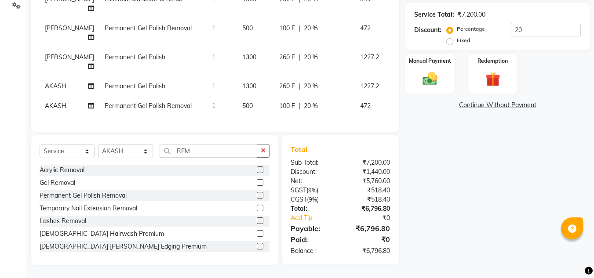
click at [453, 191] on div "Name: Krishna Kanani Membership: end on 13-05-2026 Total Visits: 51 Card on fil…" at bounding box center [500, 71] width 191 height 388
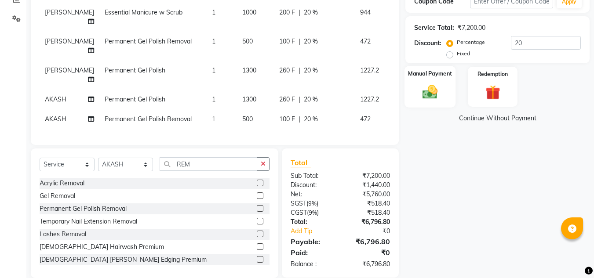
click at [433, 98] on img at bounding box center [429, 92] width 25 height 18
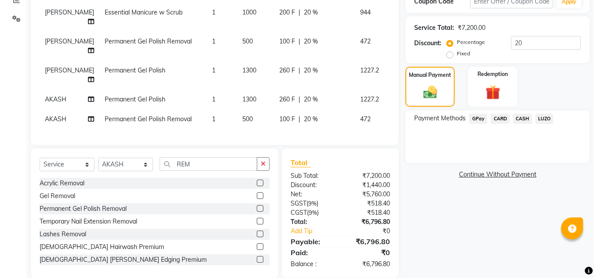
click at [486, 218] on div "Name: Krishna Kanani Membership: end on 13-05-2026 Total Visits: 51 Card on fil…" at bounding box center [500, 84] width 191 height 388
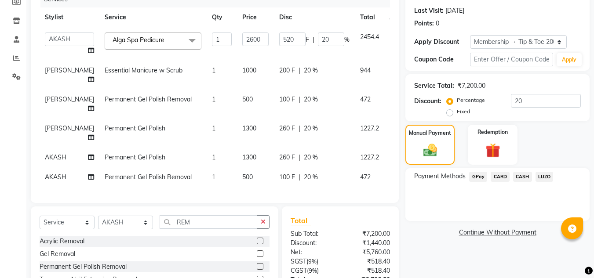
scroll to position [206, 0]
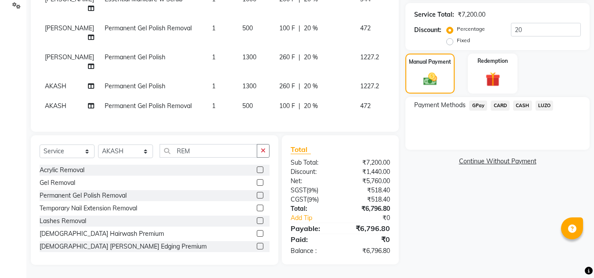
click at [496, 101] on span "CARD" at bounding box center [499, 106] width 19 height 10
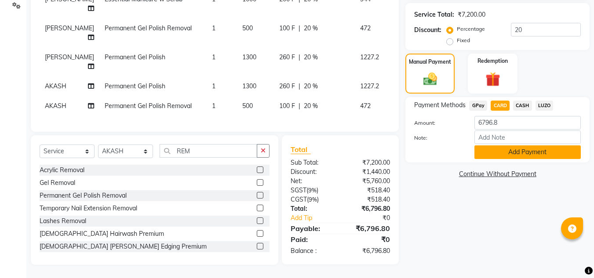
click at [494, 145] on button "Add Payment" at bounding box center [527, 152] width 106 height 14
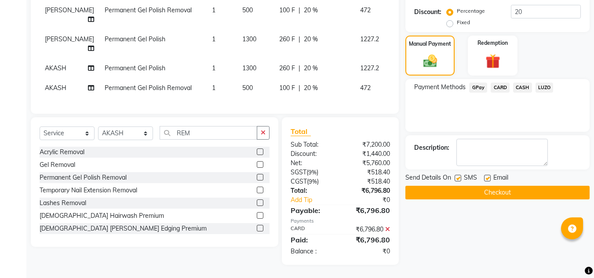
scroll to position [224, 0]
click at [486, 186] on button "Checkout" at bounding box center [497, 193] width 184 height 14
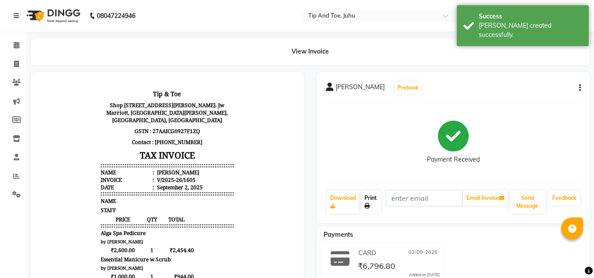
click at [381, 202] on link "Print" at bounding box center [371, 202] width 20 height 23
click at [14, 44] on icon at bounding box center [17, 45] width 6 height 7
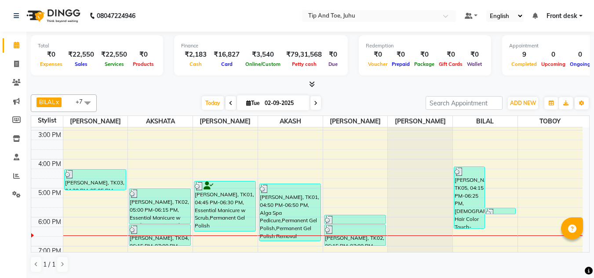
scroll to position [252, 0]
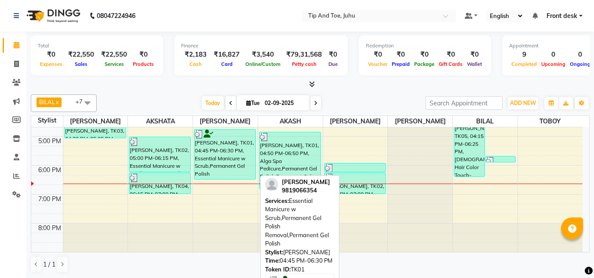
click at [214, 154] on div "Krishna Kanani, TK01, 04:45 PM-06:30 PM, Essential Manicure w Scrub,Permanent G…" at bounding box center [224, 155] width 61 height 50
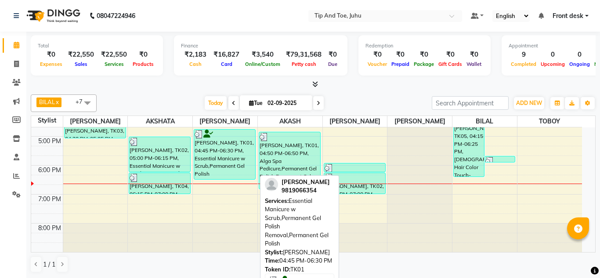
select select "3"
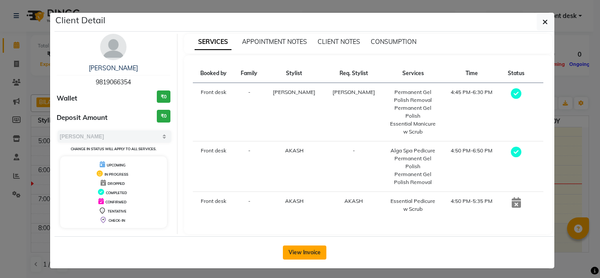
click at [299, 246] on button "View Invoice" at bounding box center [305, 253] width 44 height 14
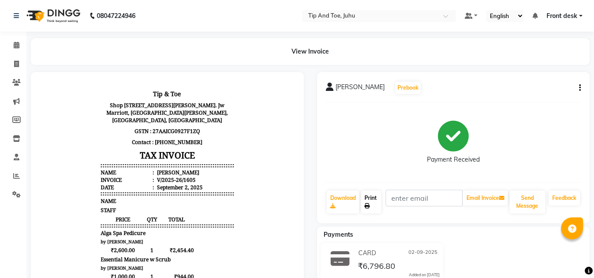
click at [373, 203] on link "Print" at bounding box center [371, 202] width 20 height 23
click at [16, 47] on icon at bounding box center [17, 45] width 6 height 7
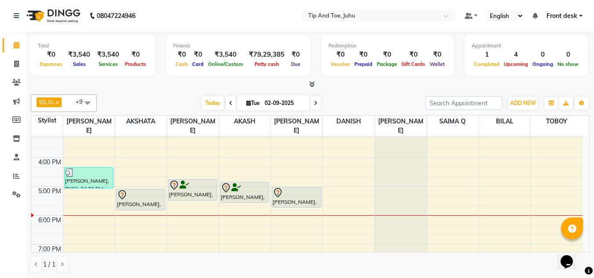
scroll to position [220, 0]
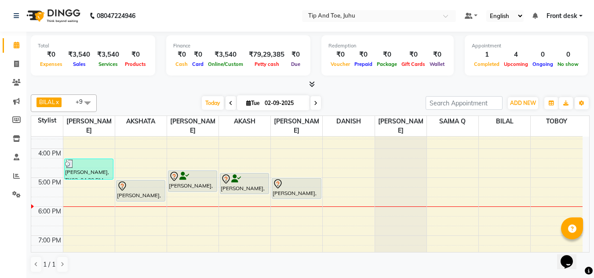
click at [89, 100] on span at bounding box center [88, 102] width 18 height 17
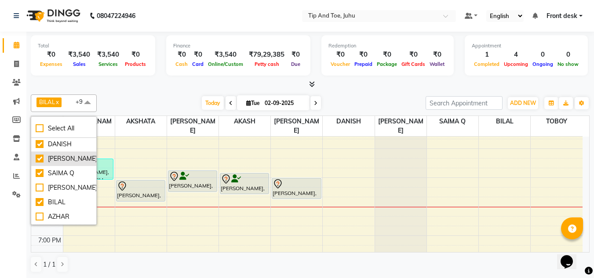
scroll to position [80, 0]
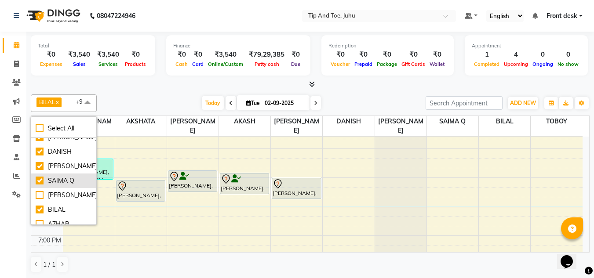
click at [38, 182] on div "SAIMA Q" at bounding box center [64, 180] width 56 height 9
checkbox input "false"
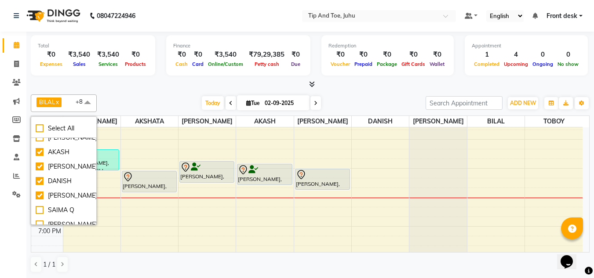
scroll to position [45, 0]
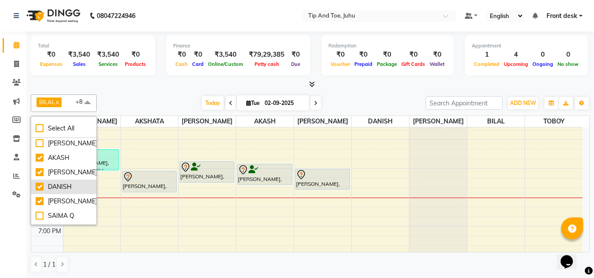
click at [40, 185] on div "DANISH" at bounding box center [64, 186] width 56 height 9
checkbox input "false"
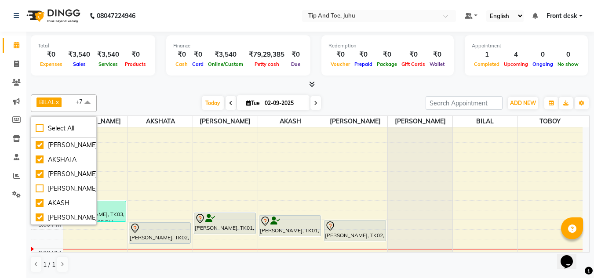
scroll to position [176, 0]
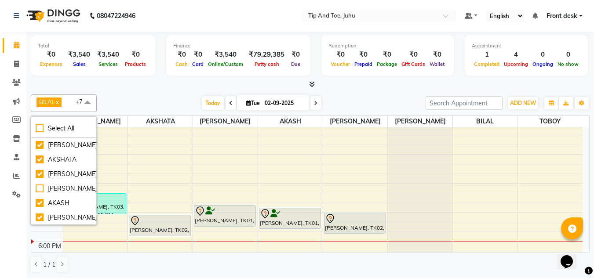
click at [123, 82] on div at bounding box center [310, 84] width 558 height 9
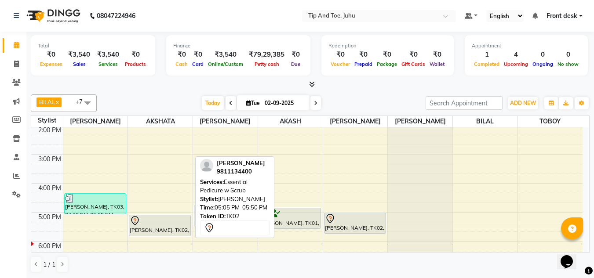
click at [156, 232] on div "[PERSON_NAME], TK02, 05:05 PM-05:50 PM, Essential Pedicure w Scrub" at bounding box center [159, 225] width 61 height 21
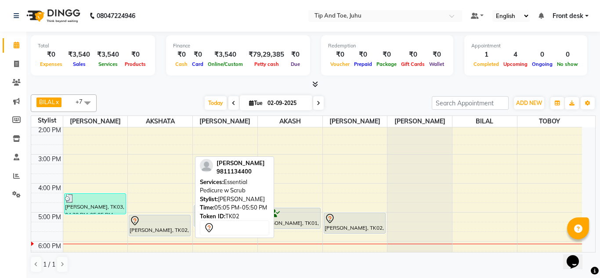
select select "7"
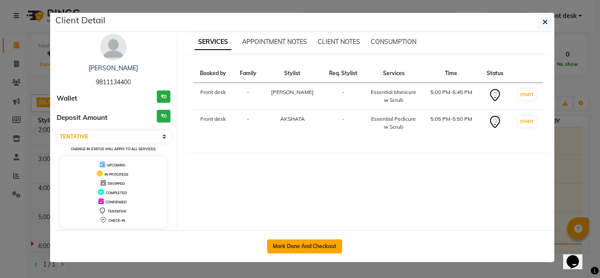
click at [335, 247] on button "Mark Done And Checkout" at bounding box center [304, 246] width 75 height 14
select select "service"
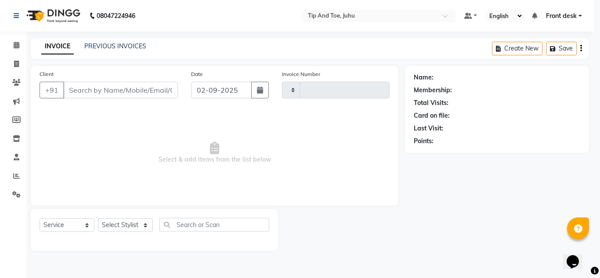
type input "1603"
select select "5516"
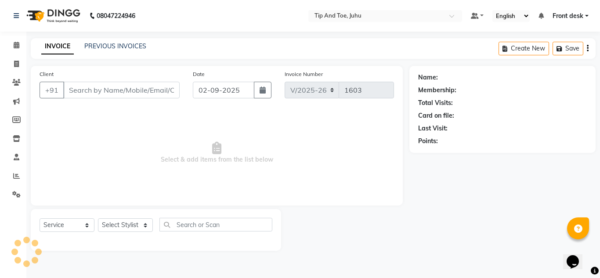
type input "9811134400"
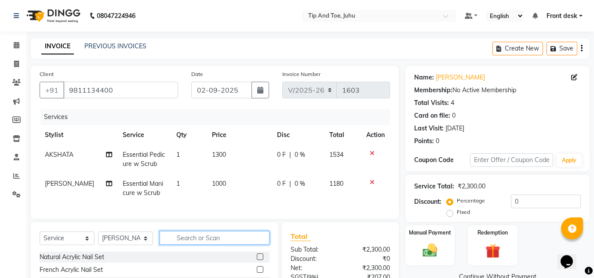
click at [199, 245] on input "text" at bounding box center [215, 238] width 110 height 14
click at [133, 244] on select "Select Stylist AJAY UTKAR AKASH AKSHATA Angeli kharei AZHAR BILAL DANISH DHANSH…" at bounding box center [125, 239] width 55 height 14
select select "37351"
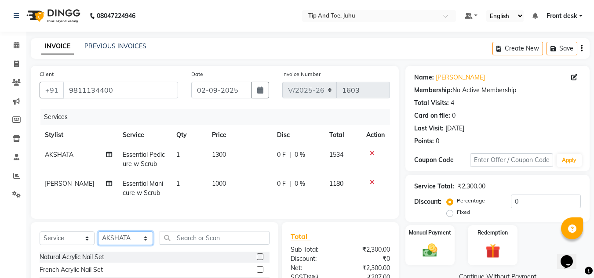
click at [98, 238] on select "Select Stylist AJAY UTKAR AKASH AKSHATA Angeli kharei AZHAR BILAL DANISH DHANSH…" at bounding box center [125, 239] width 55 height 14
click at [189, 244] on input "text" at bounding box center [215, 238] width 110 height 14
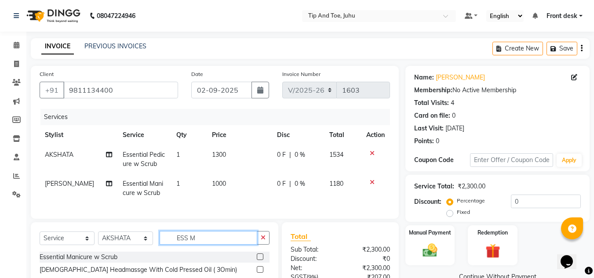
type input "ESS M"
click at [261, 260] on label at bounding box center [260, 257] width 7 height 7
click at [261, 260] on input "checkbox" at bounding box center [260, 257] width 6 height 6
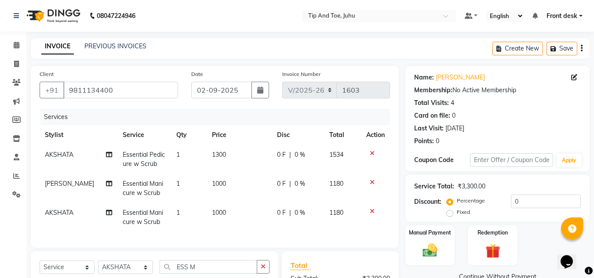
checkbox input "false"
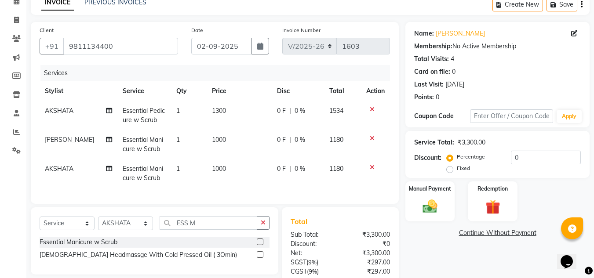
click at [15, 188] on div "Calendar Invoice Clients Marketing Members Inventory Staff Reports Settings Com…" at bounding box center [59, 158] width 119 height 355
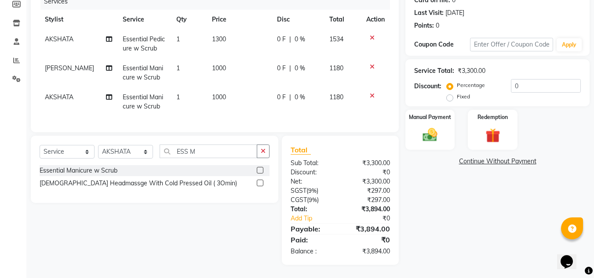
scroll to position [78, 0]
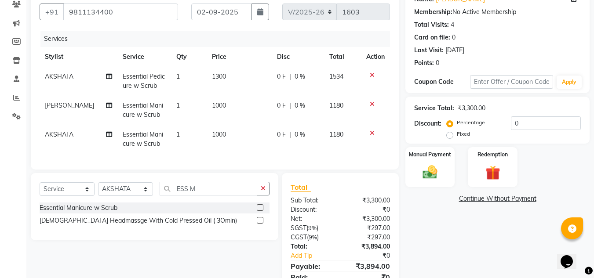
click at [136, 83] on span "Essential Pedicure w Scrub" at bounding box center [144, 81] width 42 height 17
select select "37351"
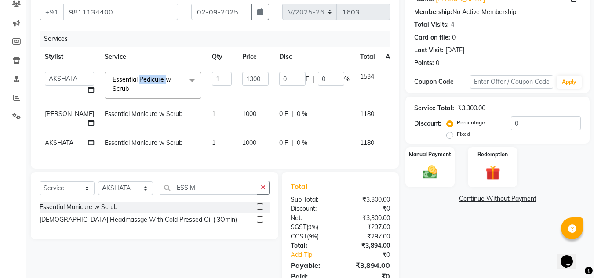
click at [136, 83] on span "Essential Pedicure w Scrub x" at bounding box center [148, 84] width 77 height 19
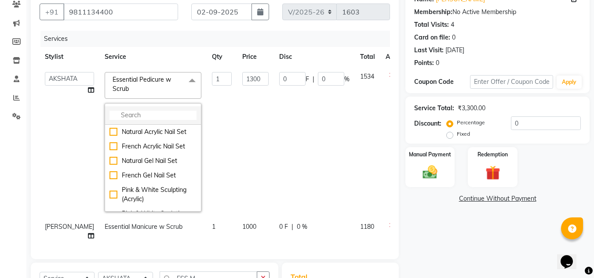
click at [131, 116] on input "multiselect-search" at bounding box center [152, 115] width 87 height 9
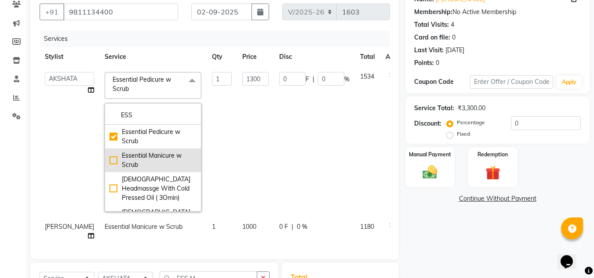
type input "ESS"
click at [109, 159] on div "Essential Manicure w Scrub" at bounding box center [152, 160] width 87 height 18
type input "1000"
checkbox input "false"
checkbox input "true"
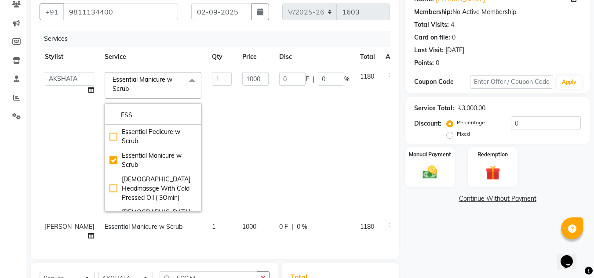
click at [31, 152] on div "Client +91 9811134400 Date 02-09-2025 Invoice Number V/2025 V/2025-26 1603 Serv…" at bounding box center [215, 124] width 368 height 272
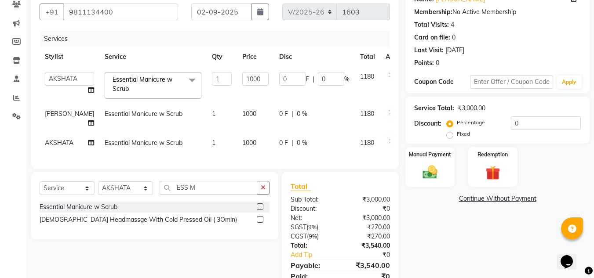
click at [119, 118] on td "Essential Manicure w Scrub" at bounding box center [152, 118] width 107 height 29
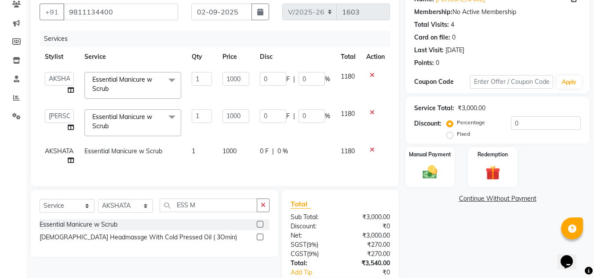
click at [123, 124] on span "Essential Manicure w Scrub x" at bounding box center [128, 121] width 77 height 19
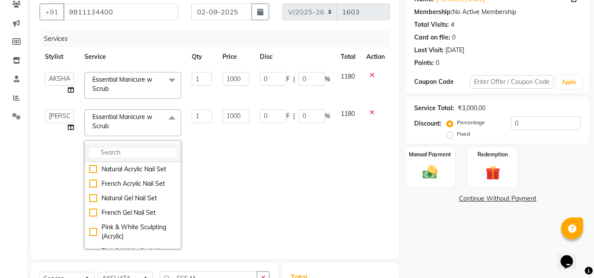
click at [122, 151] on input "multiselect-search" at bounding box center [132, 152] width 87 height 9
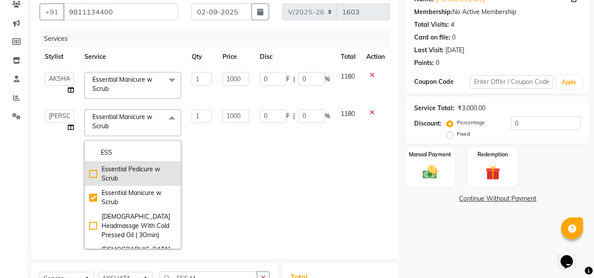
type input "ESS"
click at [95, 175] on div "Essential Pedicure w Scrub" at bounding box center [132, 174] width 87 height 18
type input "1300"
checkbox input "true"
checkbox input "false"
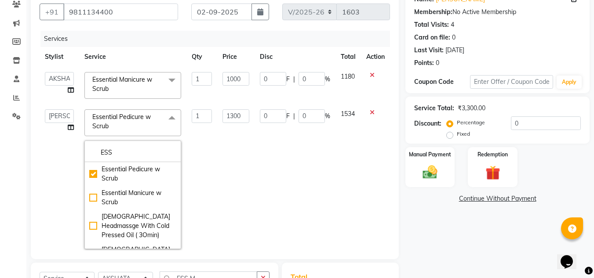
click at [53, 169] on td "AJAY UTKAR AKASH AKSHATA Angeli kharei AZHAR BILAL DANISH DHANSHREE Front desk …" at bounding box center [60, 179] width 40 height 150
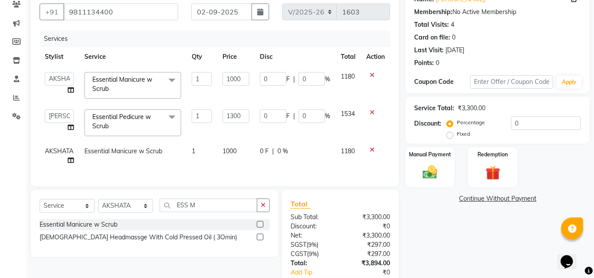
click at [123, 154] on span "Essential Manicure w Scrub" at bounding box center [123, 151] width 78 height 8
select select "37351"
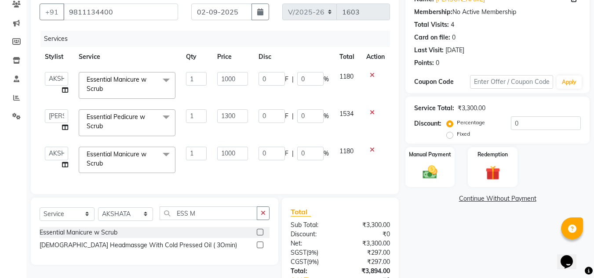
click at [123, 158] on span "Essential Manicure w Scrub" at bounding box center [117, 158] width 60 height 17
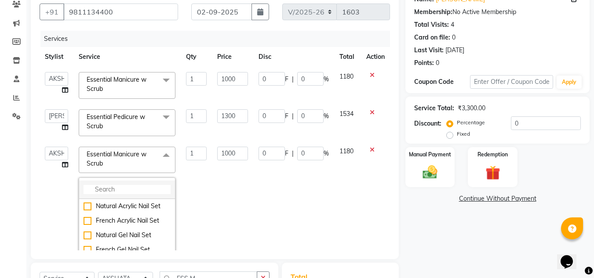
click at [118, 190] on input "multiselect-search" at bounding box center [126, 189] width 87 height 9
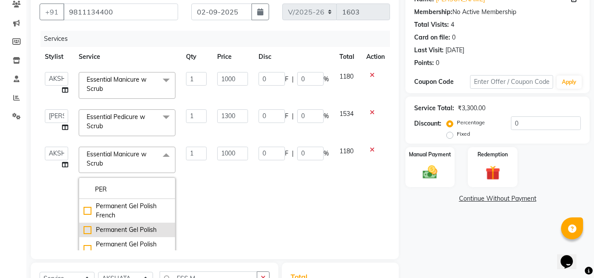
type input "PER"
click at [83, 231] on div "Permanent Gel Polish" at bounding box center [126, 229] width 87 height 9
checkbox input "true"
type input "1300"
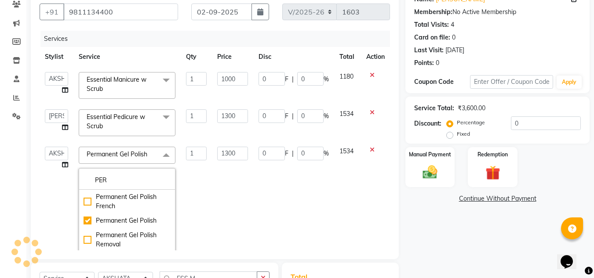
click at [52, 203] on td "AJAY UTKAR AKASH AKSHATA Angeli kharei AZHAR BILAL DANISH DHANSHREE Front desk …" at bounding box center [57, 211] width 34 height 141
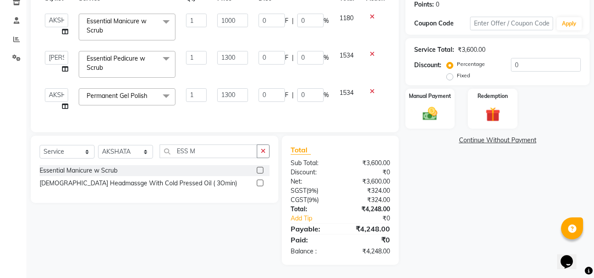
scroll to position [143, 0]
click at [470, 210] on div "Name: Naomika Membership: No Active Membership Total Visits: 4 Card on file: 0 …" at bounding box center [500, 97] width 191 height 336
click at [432, 116] on img at bounding box center [429, 114] width 25 height 18
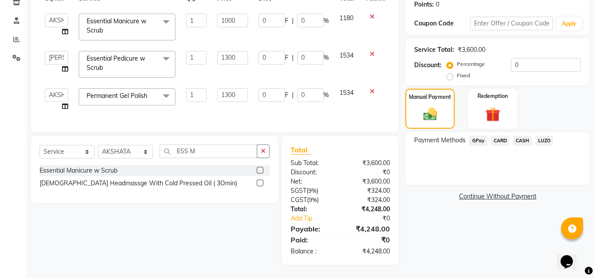
click at [500, 136] on span "CARD" at bounding box center [499, 141] width 19 height 10
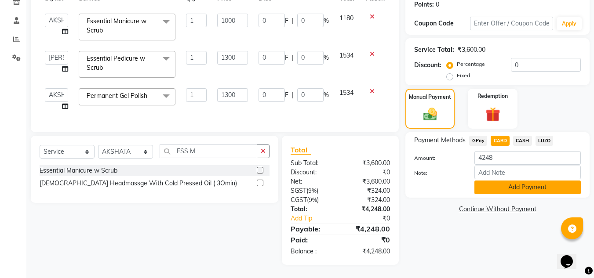
click at [506, 183] on button "Add Payment" at bounding box center [527, 188] width 106 height 14
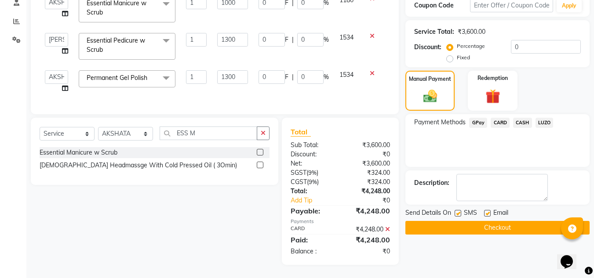
scroll to position [161, 0]
drag, startPoint x: 456, startPoint y: 204, endPoint x: 460, endPoint y: 206, distance: 4.7
click at [457, 210] on label at bounding box center [457, 213] width 7 height 7
click at [457, 211] on input "checkbox" at bounding box center [457, 214] width 6 height 6
checkbox input "false"
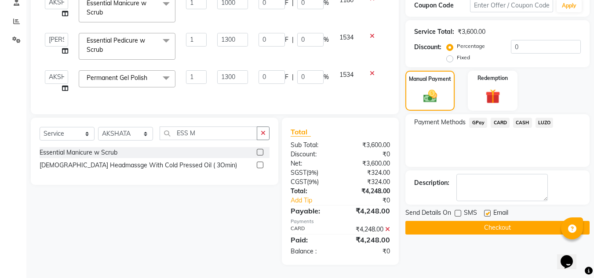
click at [488, 210] on label at bounding box center [487, 213] width 7 height 7
click at [488, 211] on input "checkbox" at bounding box center [487, 214] width 6 height 6
checkbox input "false"
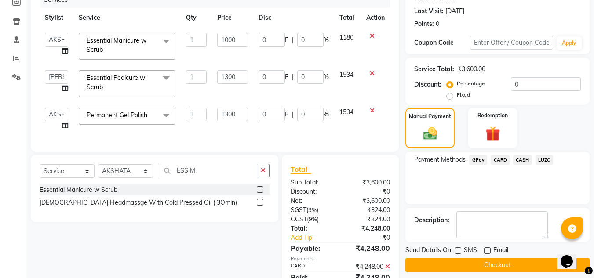
click at [481, 267] on button "Checkout" at bounding box center [497, 265] width 184 height 14
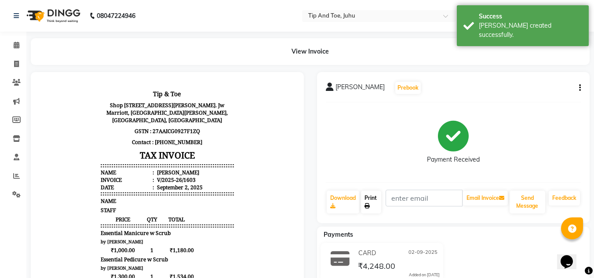
click at [379, 198] on link "Print" at bounding box center [371, 202] width 20 height 23
click at [16, 44] on icon at bounding box center [17, 45] width 6 height 7
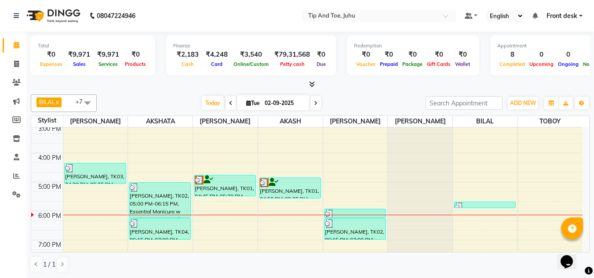
scroll to position [252, 0]
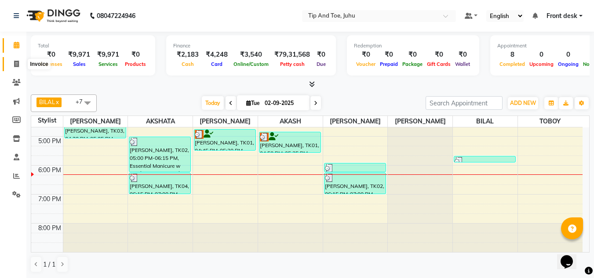
drag, startPoint x: 17, startPoint y: 61, endPoint x: 22, endPoint y: 67, distance: 7.8
click at [17, 61] on icon at bounding box center [16, 64] width 5 height 7
select select "service"
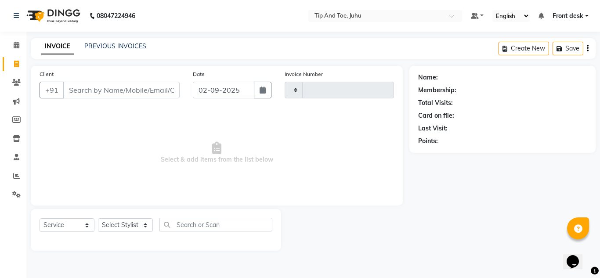
type input "1604"
select select "5516"
click at [123, 221] on select "Select Stylist" at bounding box center [125, 225] width 55 height 14
select select "50579"
click at [98, 218] on select "Select Stylist AJAY UTKAR AKASH AKSHATA Angeli kharei AZHAR BILAL DANISH DHANSH…" at bounding box center [125, 225] width 55 height 14
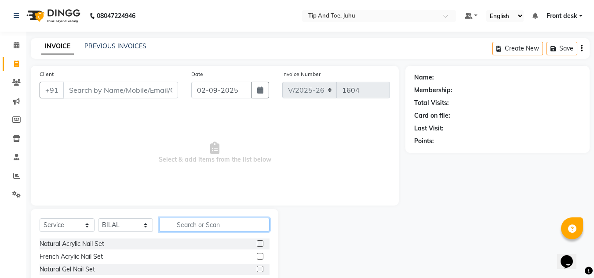
click at [185, 227] on input "text" at bounding box center [215, 225] width 110 height 14
type input "TOUCH"
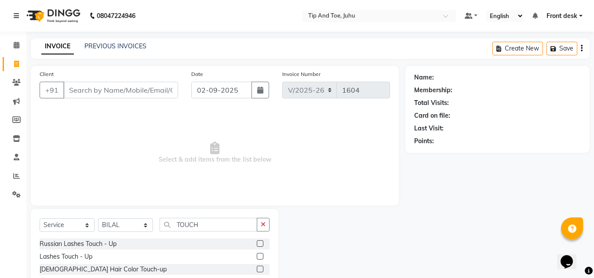
click at [257, 269] on label at bounding box center [260, 269] width 7 height 7
click at [257, 269] on input "checkbox" at bounding box center [260, 270] width 6 height 6
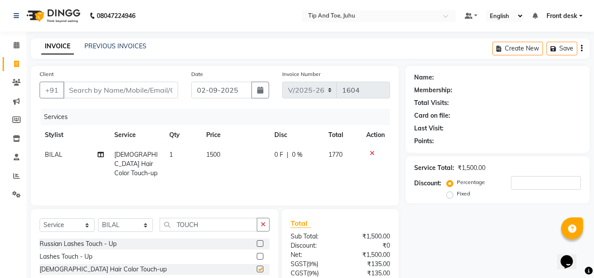
checkbox input "false"
click at [222, 156] on td "1500" at bounding box center [235, 164] width 68 height 38
select select "50579"
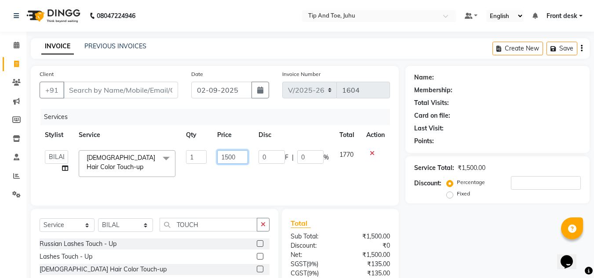
click at [238, 162] on input "1500" at bounding box center [232, 157] width 30 height 14
type input "1"
type input "3400"
click at [285, 115] on div "Services" at bounding box center [218, 117] width 356 height 16
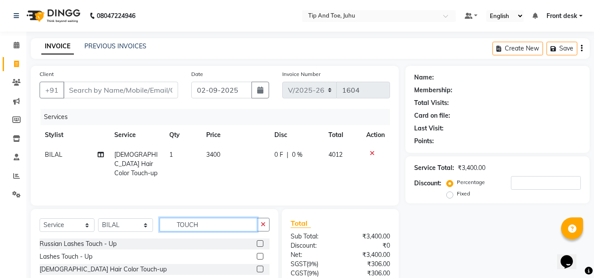
click at [206, 225] on input "TOUCH" at bounding box center [209, 225] width 98 height 14
type input "T"
type input "OLA PLEX"
click at [257, 256] on label at bounding box center [260, 256] width 7 height 7
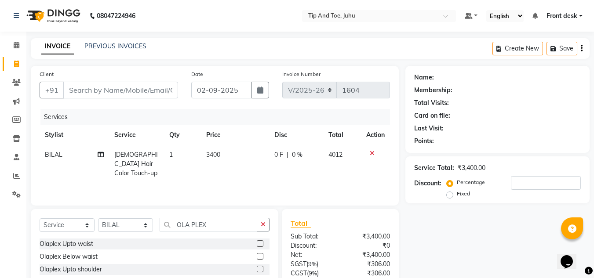
click at [257, 256] on input "checkbox" at bounding box center [260, 257] width 6 height 6
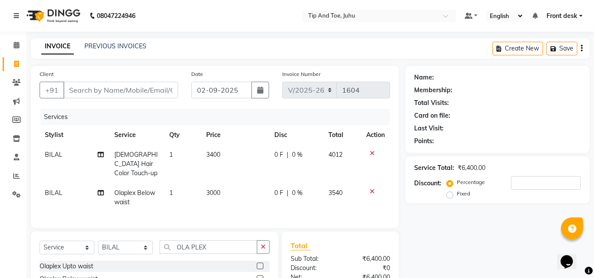
checkbox input "false"
click at [214, 189] on span "3000" at bounding box center [213, 193] width 14 height 8
select select "50579"
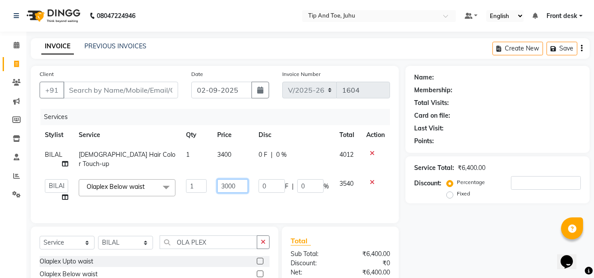
click at [238, 181] on input "3000" at bounding box center [232, 186] width 30 height 14
type input "3"
type input "1500"
click at [482, 224] on div "Name: Membership: Total Visits: Card on file: Last Visit: Points: Service Total…" at bounding box center [500, 211] width 191 height 290
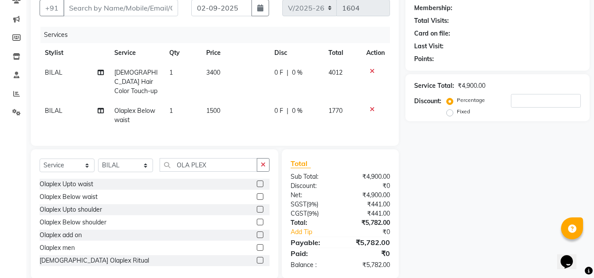
scroll to position [94, 0]
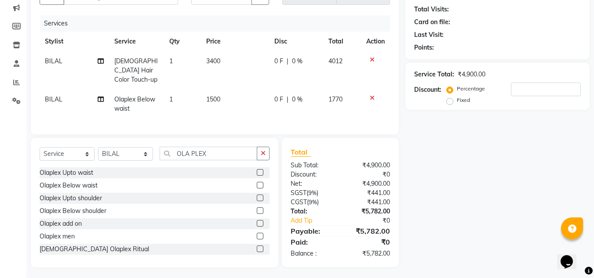
click at [492, 214] on div "Name: Membership: Total Visits: Card on file: Last Visit: Points: Service Total…" at bounding box center [500, 119] width 191 height 295
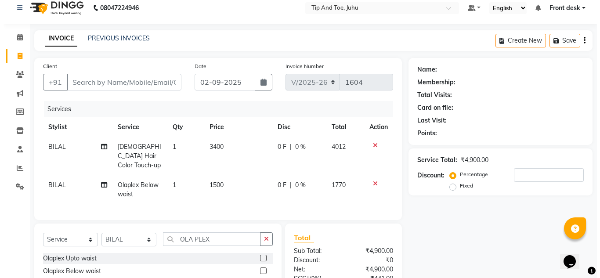
scroll to position [0, 0]
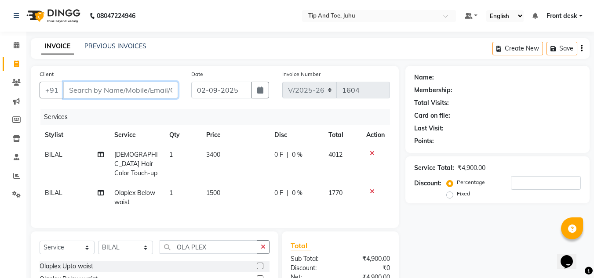
click at [160, 89] on input "Client" at bounding box center [120, 90] width 115 height 17
click at [131, 88] on input "Client" at bounding box center [120, 90] width 115 height 17
click at [113, 89] on input "Client" at bounding box center [120, 90] width 115 height 17
type input "9"
type input "0"
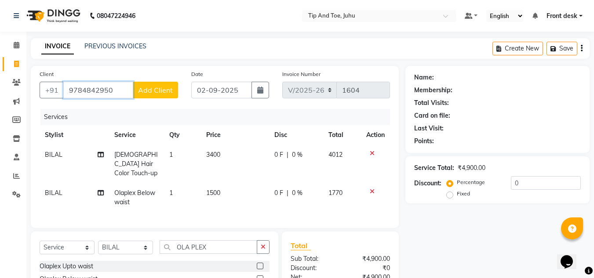
type input "9784842950"
click at [156, 91] on span "Add Client" at bounding box center [155, 90] width 35 height 9
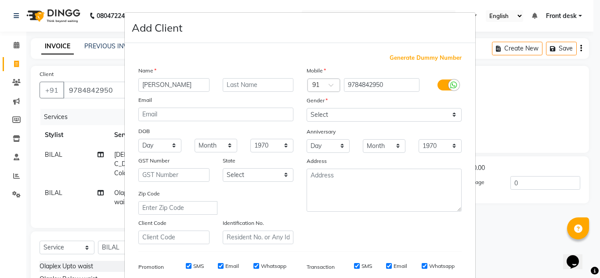
type input "VIJAY LAXMI"
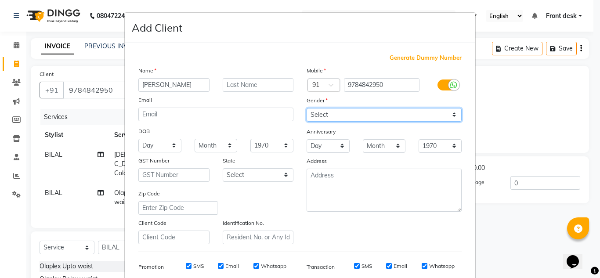
click at [321, 114] on select "Select Male Female Other Prefer Not To Say" at bounding box center [384, 115] width 155 height 14
select select "female"
click at [307, 108] on select "Select Male Female Other Prefer Not To Say" at bounding box center [384, 115] width 155 height 14
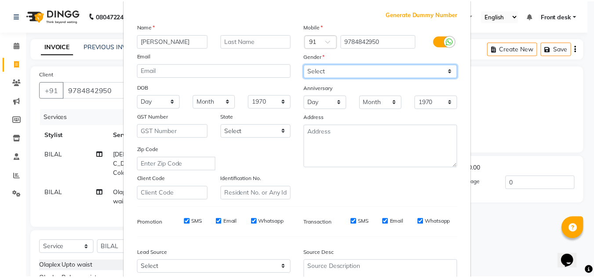
scroll to position [127, 0]
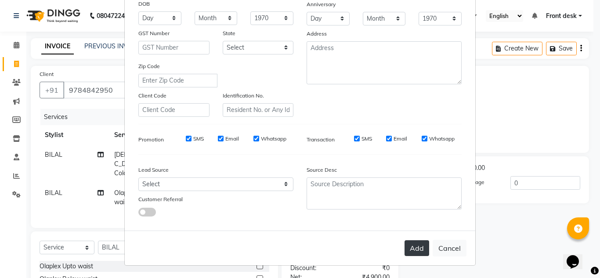
click at [424, 250] on button "Add" at bounding box center [417, 248] width 25 height 16
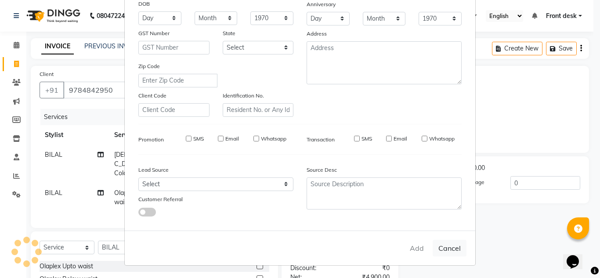
select select
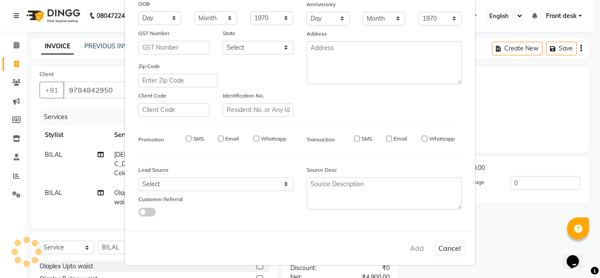
select select
checkbox input "false"
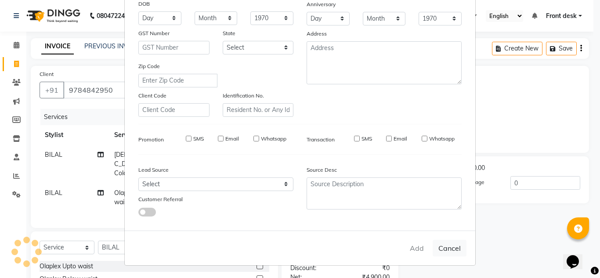
checkbox input "false"
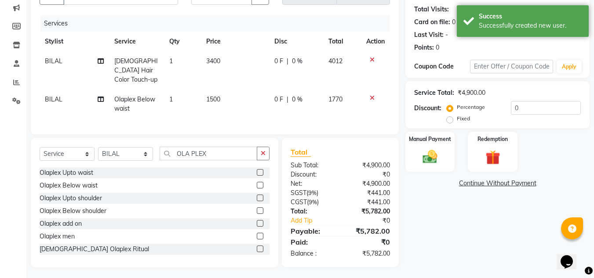
scroll to position [1, 0]
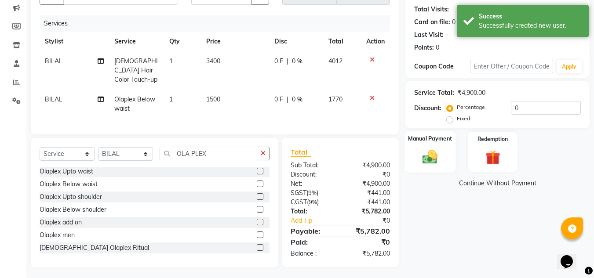
click at [436, 156] on img at bounding box center [429, 157] width 25 height 18
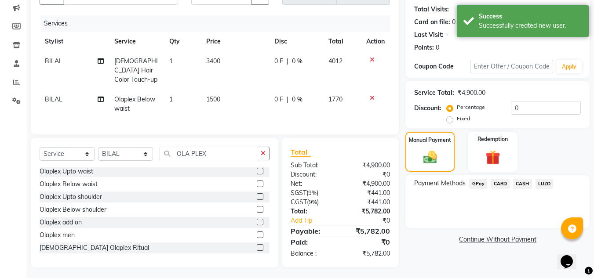
click at [500, 181] on span "CARD" at bounding box center [499, 184] width 19 height 10
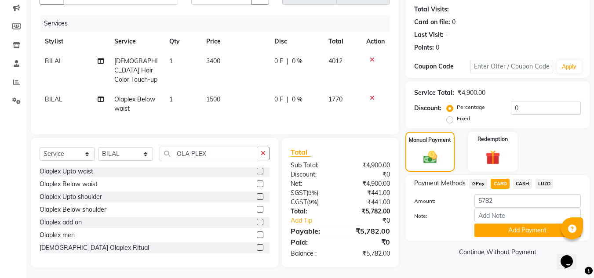
drag, startPoint x: 506, startPoint y: 234, endPoint x: 506, endPoint y: 228, distance: 5.3
click at [506, 232] on button "Add Payment" at bounding box center [527, 231] width 106 height 14
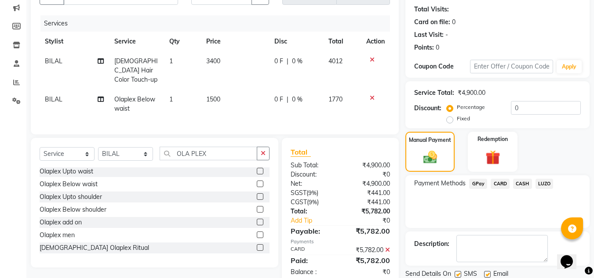
scroll to position [124, 0]
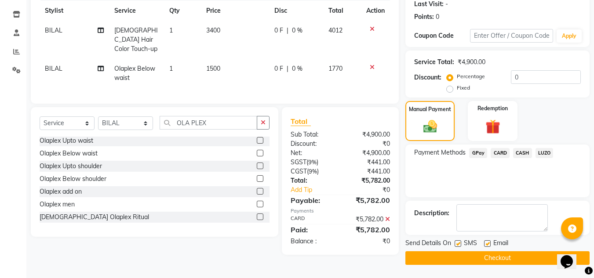
drag, startPoint x: 459, startPoint y: 243, endPoint x: 472, endPoint y: 243, distance: 13.2
click at [462, 243] on div "SMS" at bounding box center [468, 244] width 29 height 11
click at [487, 242] on label at bounding box center [487, 243] width 7 height 7
click at [487, 242] on input "checkbox" at bounding box center [487, 244] width 6 height 6
checkbox input "false"
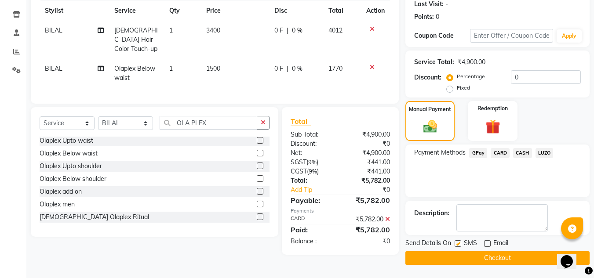
click at [457, 242] on label at bounding box center [457, 243] width 7 height 7
click at [457, 242] on input "checkbox" at bounding box center [457, 244] width 6 height 6
checkbox input "false"
click at [481, 256] on button "Checkout" at bounding box center [497, 258] width 184 height 14
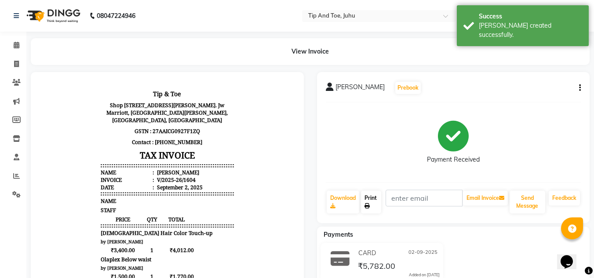
click at [364, 199] on link "Print" at bounding box center [371, 202] width 20 height 23
click at [16, 44] on icon at bounding box center [17, 45] width 6 height 7
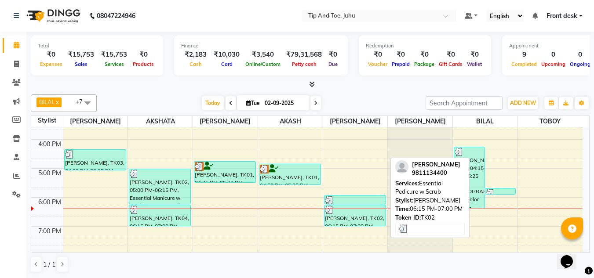
scroll to position [252, 0]
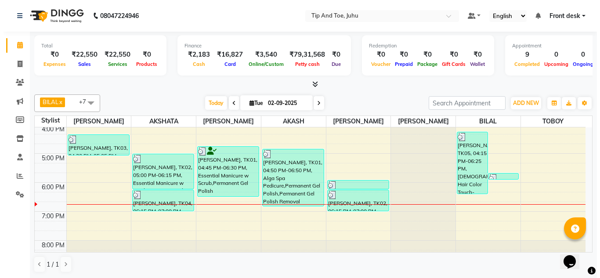
scroll to position [252, 0]
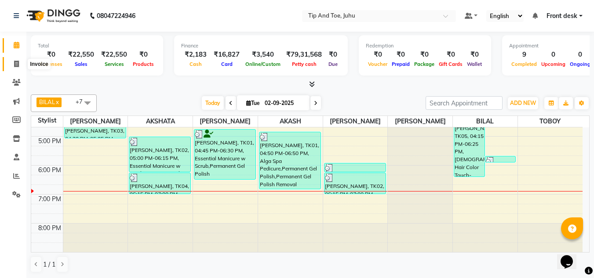
click at [15, 62] on icon at bounding box center [16, 64] width 5 height 7
select select "service"
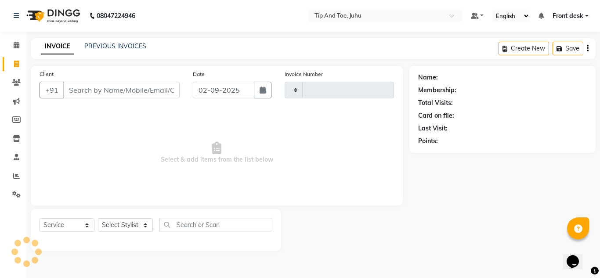
type input "1606"
select select "5516"
click at [105, 87] on input "Client" at bounding box center [121, 90] width 116 height 17
click at [108, 95] on input "Client" at bounding box center [121, 90] width 116 height 17
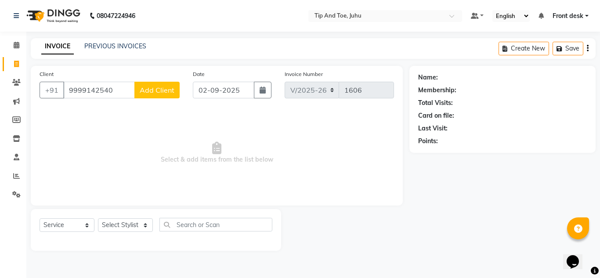
type input "9999142540"
click at [149, 89] on span "Add Client" at bounding box center [157, 90] width 35 height 9
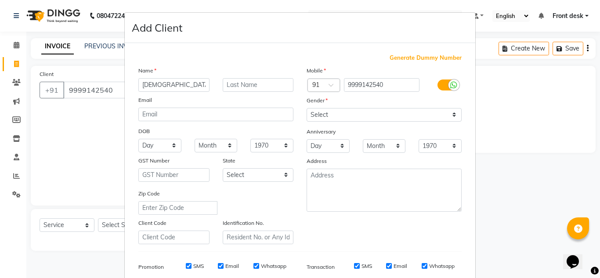
type input "VAISHNAVI"
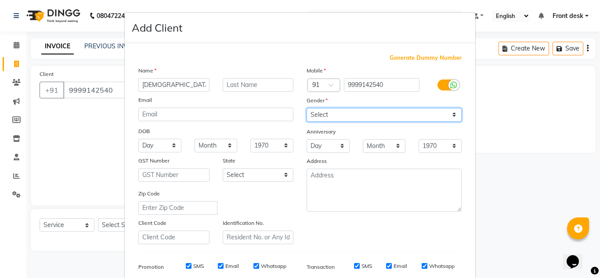
click at [359, 117] on select "Select Male Female Other Prefer Not To Say" at bounding box center [384, 115] width 155 height 14
select select "female"
click at [307, 108] on select "Select Male Female Other Prefer Not To Say" at bounding box center [384, 115] width 155 height 14
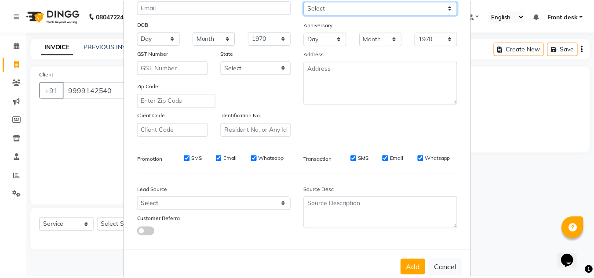
scroll to position [127, 0]
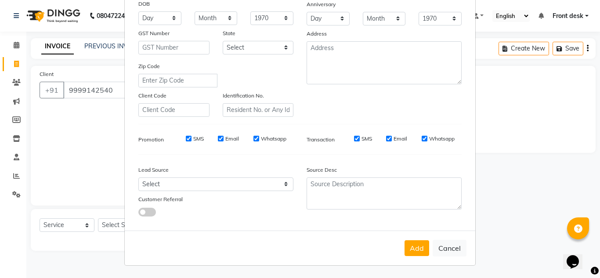
click at [409, 257] on div "Add Cancel" at bounding box center [300, 248] width 351 height 35
click at [412, 248] on button "Add" at bounding box center [417, 248] width 25 height 16
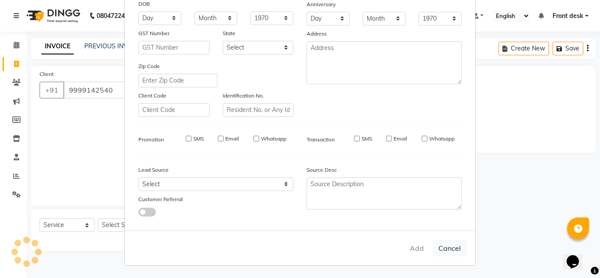
select select
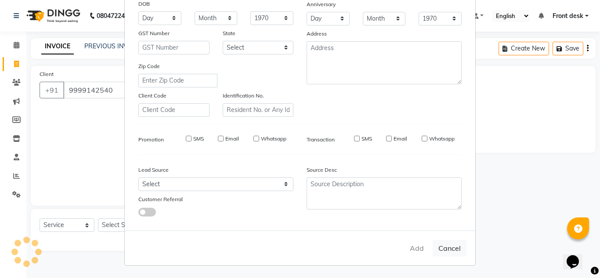
select select
checkbox input "false"
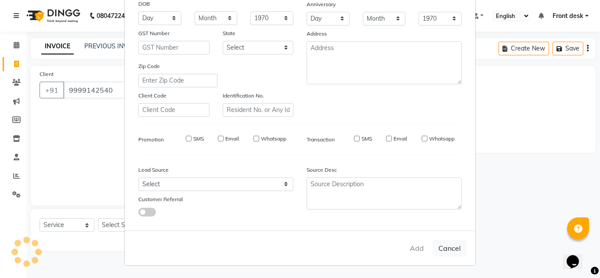
checkbox input "false"
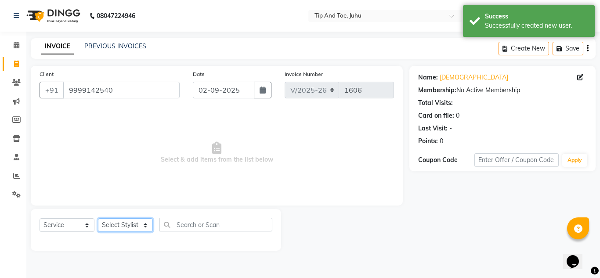
click at [118, 221] on select "Select Stylist AJAY UTKAR AKASH AKSHATA Angeli kharei AZHAR BILAL DANISH DHANSH…" at bounding box center [125, 225] width 55 height 14
select select "89430"
click at [98, 218] on select "Select Stylist AJAY UTKAR AKASH AKSHATA Angeli kharei AZHAR BILAL DANISH DHANSH…" at bounding box center [125, 225] width 55 height 14
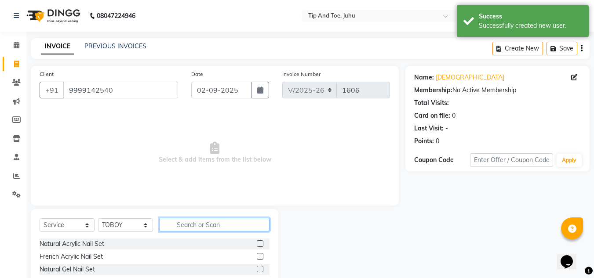
click at [206, 226] on input "text" at bounding box center [215, 225] width 110 height 14
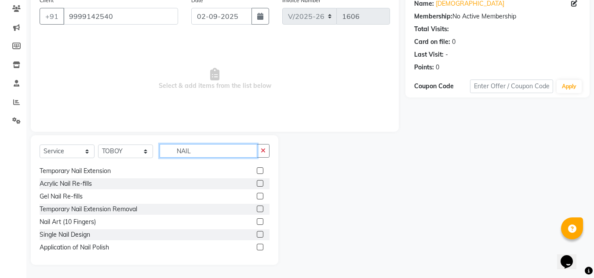
scroll to position [141, 0]
type input "NAIL"
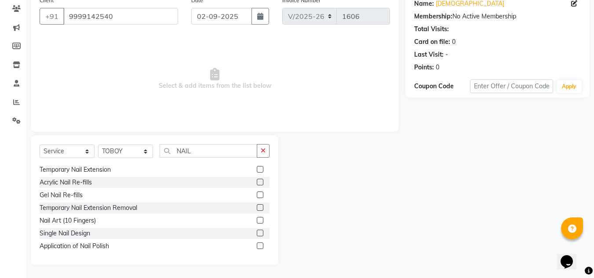
click at [257, 169] on label at bounding box center [260, 169] width 7 height 7
click at [257, 169] on input "checkbox" at bounding box center [260, 170] width 6 height 6
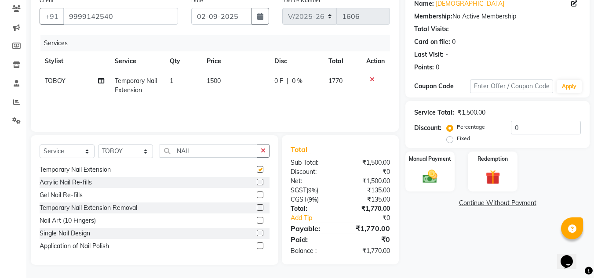
checkbox input "false"
click at [205, 151] on input "NAIL" at bounding box center [209, 151] width 98 height 14
type input "N"
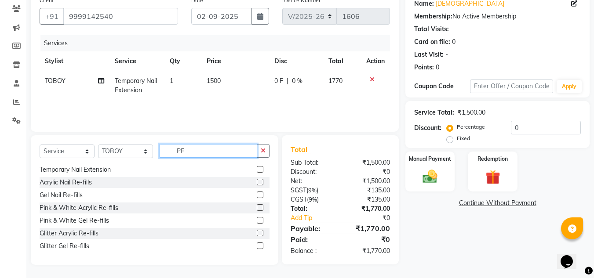
scroll to position [0, 0]
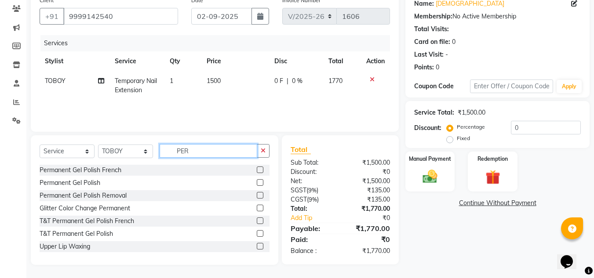
type input "PER"
click at [257, 182] on label at bounding box center [260, 182] width 7 height 7
click at [257, 182] on input "checkbox" at bounding box center [260, 183] width 6 height 6
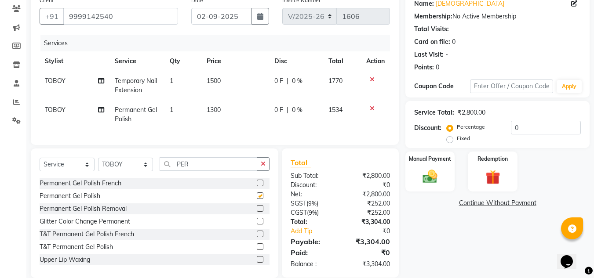
checkbox input "false"
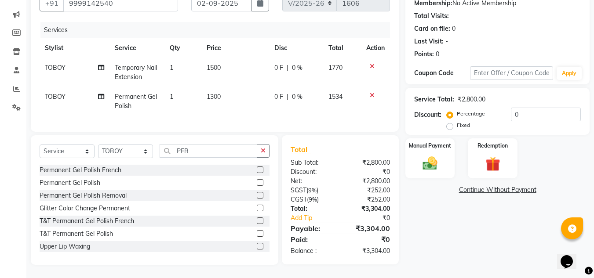
scroll to position [94, 0]
click at [210, 65] on span "1500" at bounding box center [214, 68] width 14 height 8
select select "89430"
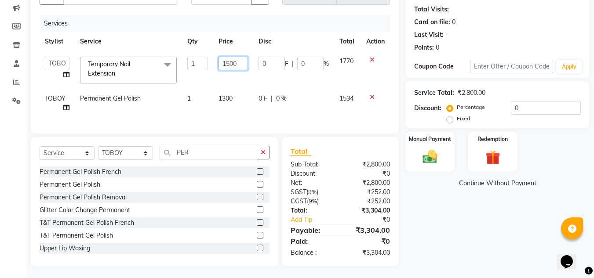
click at [229, 65] on input "1500" at bounding box center [233, 64] width 30 height 14
type input "1600"
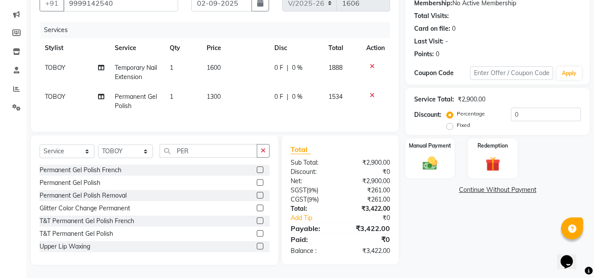
drag, startPoint x: 225, startPoint y: 97, endPoint x: 225, endPoint y: 105, distance: 8.3
click at [225, 97] on td "1300" at bounding box center [235, 101] width 68 height 29
select select "89430"
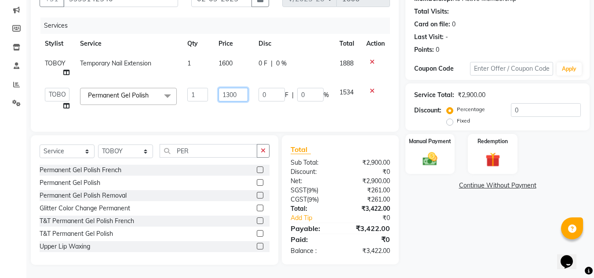
click at [227, 97] on input "1300" at bounding box center [233, 95] width 30 height 14
type input "1600"
click at [449, 215] on div "Name: Vaishnavi Membership: No Active Membership Total Visits: Card on file: 0 …" at bounding box center [500, 120] width 191 height 290
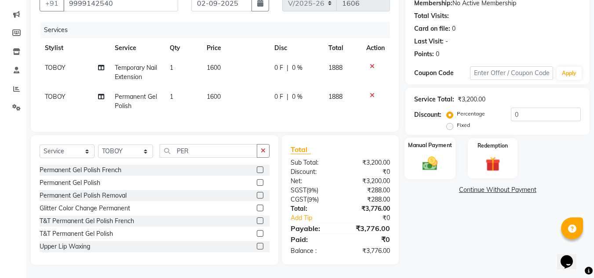
click at [445, 166] on div "Manual Payment" at bounding box center [429, 159] width 51 height 42
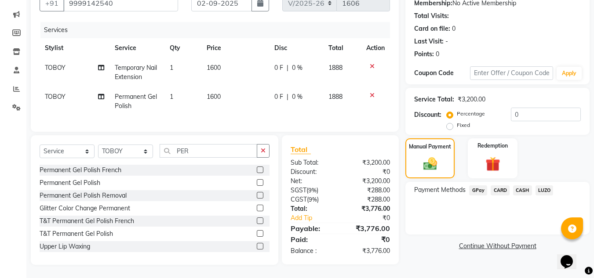
click at [504, 185] on span "CARD" at bounding box center [499, 190] width 19 height 10
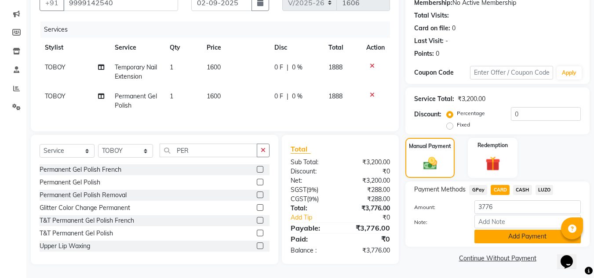
click at [497, 235] on button "Add Payment" at bounding box center [527, 237] width 106 height 14
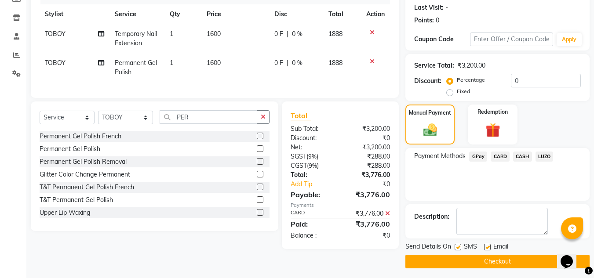
scroll to position [124, 0]
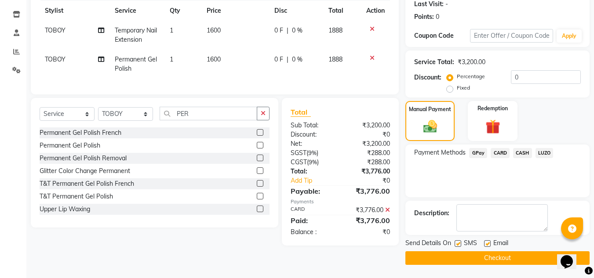
click at [458, 245] on label at bounding box center [457, 243] width 7 height 7
click at [458, 245] on input "checkbox" at bounding box center [457, 244] width 6 height 6
checkbox input "false"
click at [489, 242] on label at bounding box center [487, 243] width 7 height 7
click at [489, 242] on input "checkbox" at bounding box center [487, 244] width 6 height 6
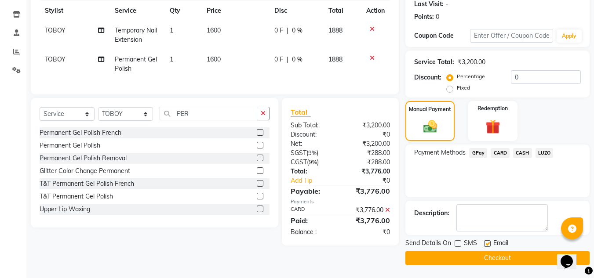
checkbox input "false"
click at [486, 259] on button "Checkout" at bounding box center [497, 258] width 184 height 14
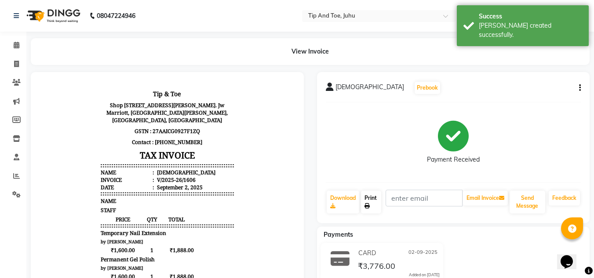
click at [373, 199] on link "Print" at bounding box center [371, 202] width 20 height 23
click at [16, 44] on icon at bounding box center [17, 45] width 6 height 7
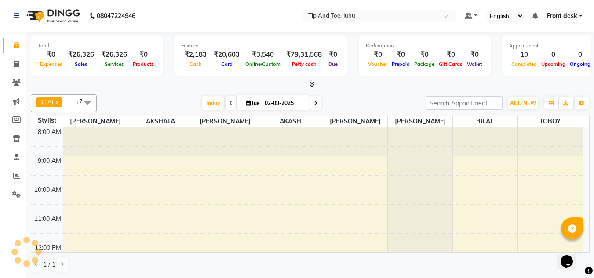
scroll to position [235, 0]
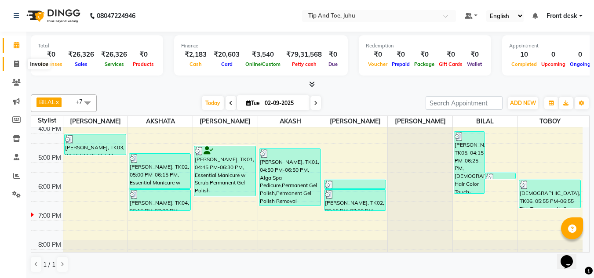
click at [18, 66] on icon at bounding box center [16, 64] width 5 height 7
select select "service"
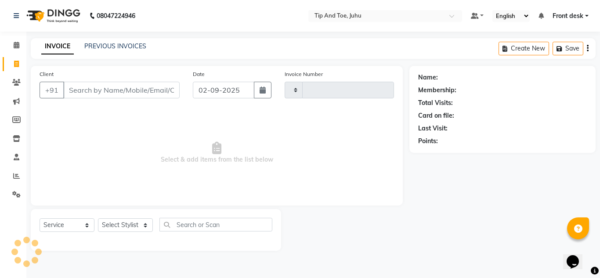
type input "1607"
select select "5516"
click at [122, 42] on link "PREVIOUS INVOICES" at bounding box center [115, 46] width 62 height 8
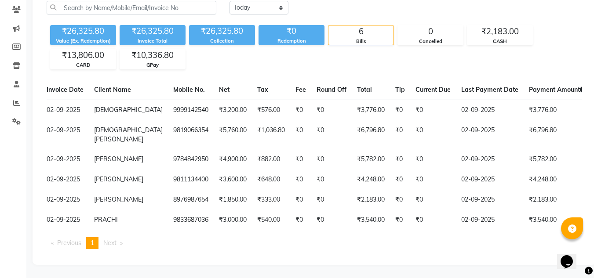
scroll to position [0, 71]
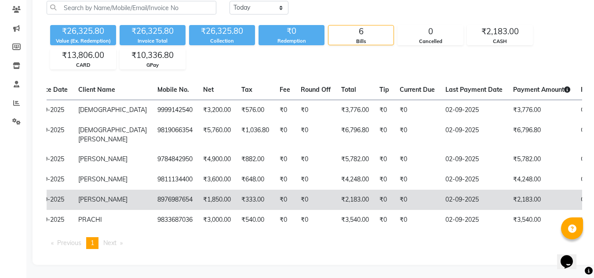
click at [236, 191] on td "₹333.00" at bounding box center [255, 200] width 38 height 20
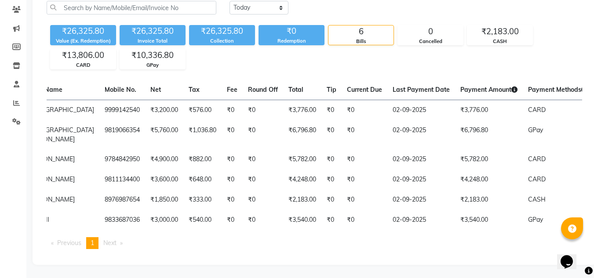
scroll to position [0, 0]
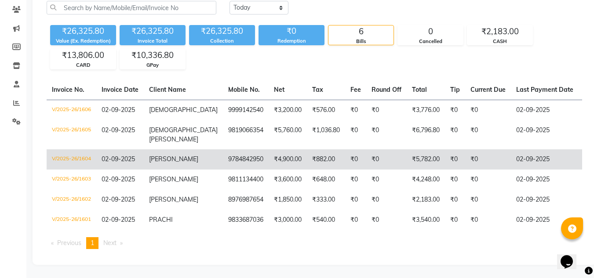
click at [223, 158] on td "9784842950" at bounding box center [246, 159] width 46 height 20
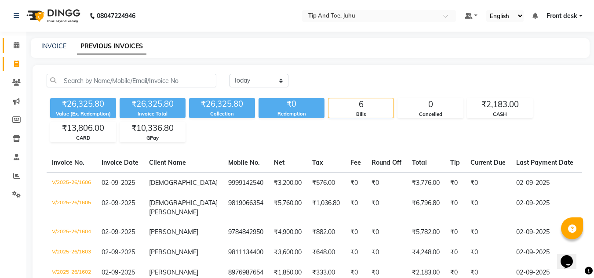
click at [18, 48] on icon at bounding box center [17, 45] width 6 height 7
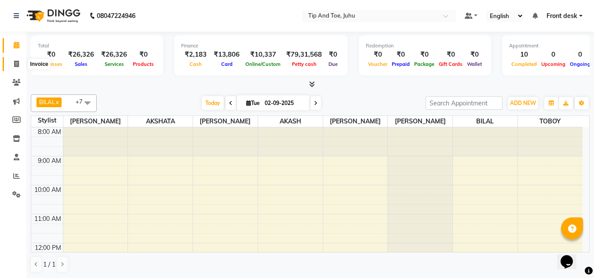
click at [13, 65] on span at bounding box center [16, 64] width 15 height 10
select select "5516"
select select "service"
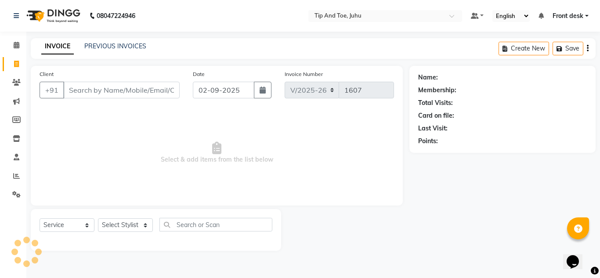
click at [114, 41] on div "INVOICE PREVIOUS INVOICES Create New Save" at bounding box center [313, 48] width 565 height 21
click at [116, 47] on link "PREVIOUS INVOICES" at bounding box center [115, 46] width 62 height 8
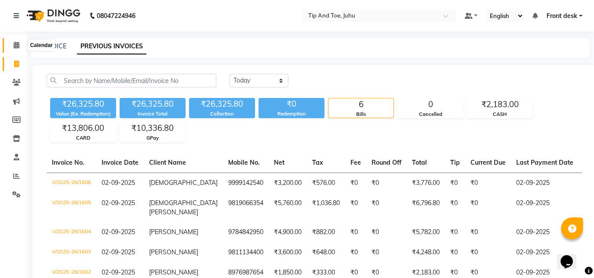
click at [14, 47] on icon at bounding box center [17, 45] width 6 height 7
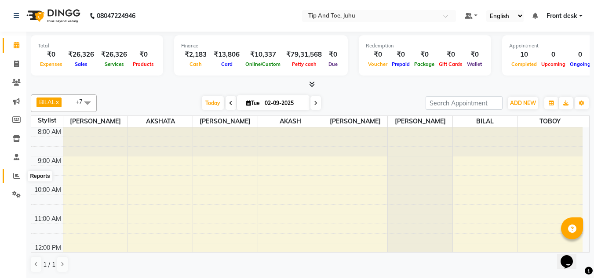
click at [15, 174] on icon at bounding box center [16, 176] width 7 height 7
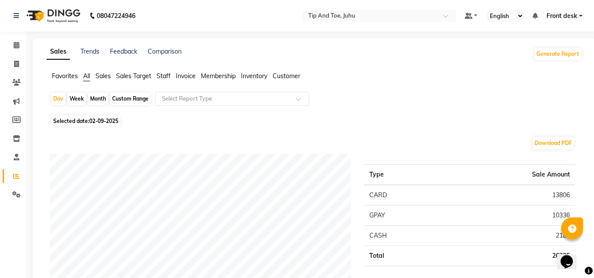
click at [164, 76] on span "Staff" at bounding box center [163, 76] width 14 height 8
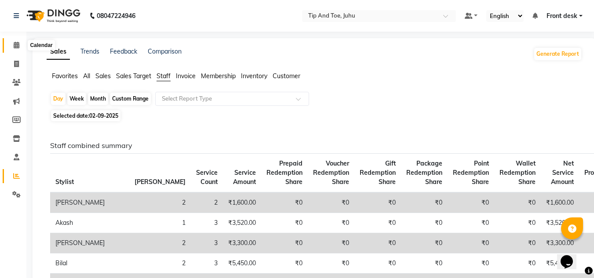
drag, startPoint x: 14, startPoint y: 43, endPoint x: 19, endPoint y: 44, distance: 5.3
click at [14, 43] on icon at bounding box center [17, 45] width 6 height 7
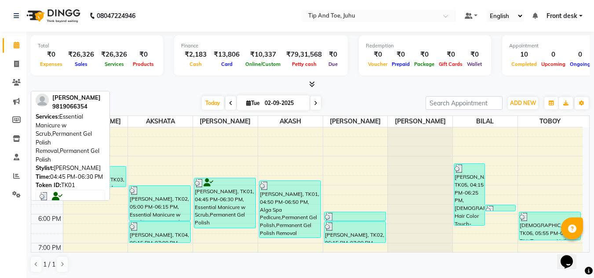
scroll to position [220, 0]
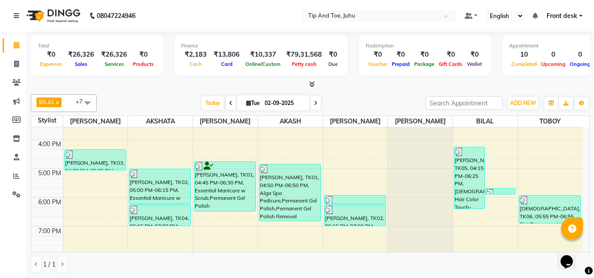
click at [314, 101] on icon at bounding box center [316, 103] width 4 height 5
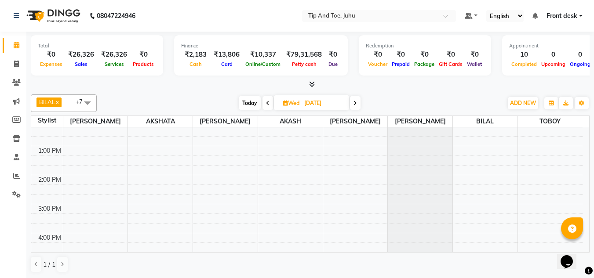
scroll to position [44, 0]
click at [252, 105] on span "Today" at bounding box center [250, 103] width 22 height 14
type input "02-09-2025"
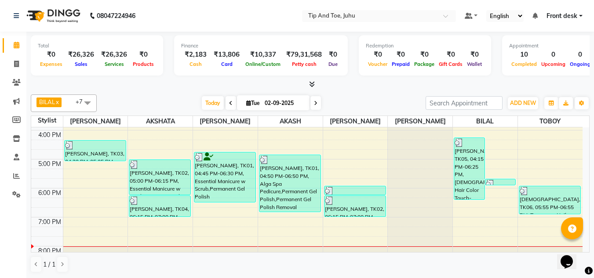
scroll to position [208, 0]
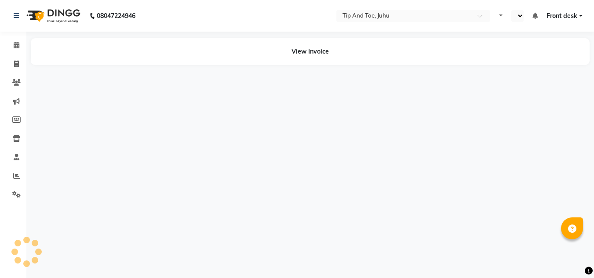
select select "en"
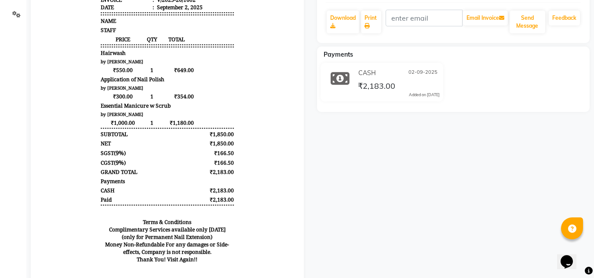
scroll to position [165, 0]
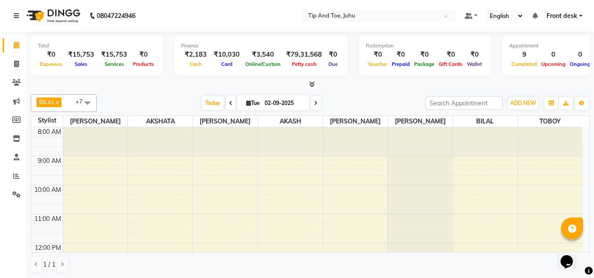
scroll to position [252, 0]
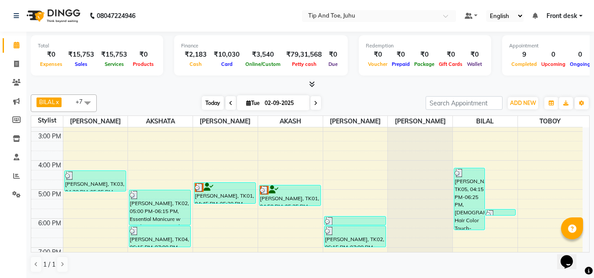
click at [207, 100] on span "Today" at bounding box center [213, 103] width 22 height 14
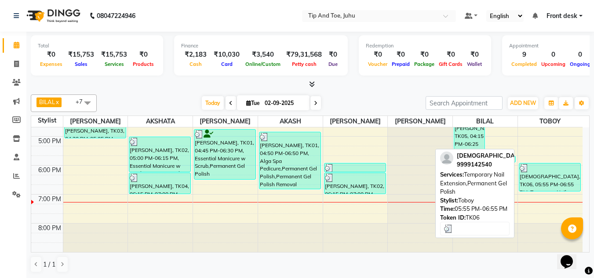
click at [551, 180] on div "[DEMOGRAPHIC_DATA], TK06, 05:55 PM-06:55 PM, Temporary Nail Extension,Permanent…" at bounding box center [550, 177] width 62 height 28
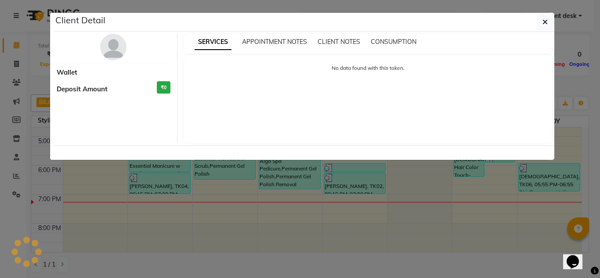
select select "3"
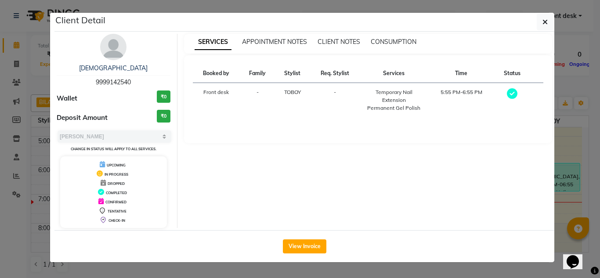
click at [302, 248] on button "View Invoice" at bounding box center [305, 246] width 44 height 14
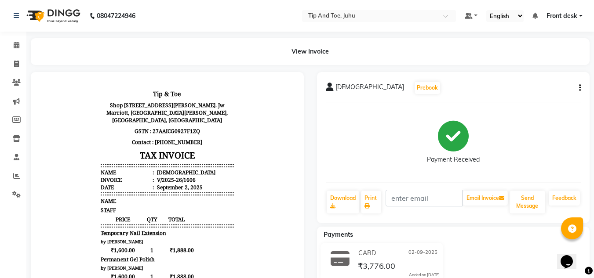
scroll to position [132, 0]
click at [15, 47] on icon at bounding box center [17, 45] width 6 height 7
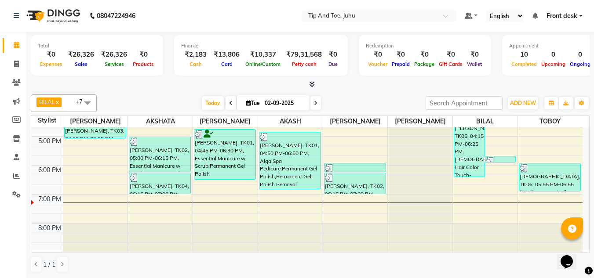
scroll to position [235, 0]
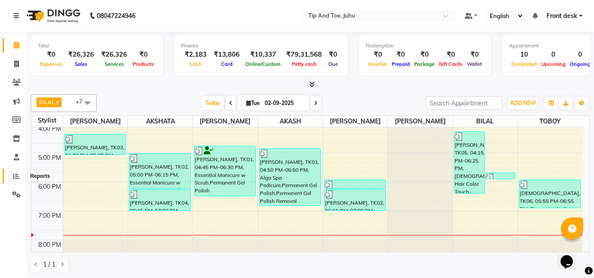
click at [13, 176] on span at bounding box center [16, 176] width 15 height 10
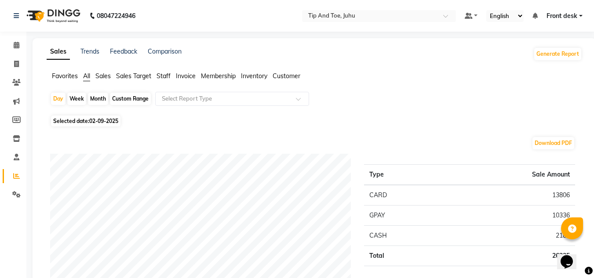
click at [167, 74] on span "Staff" at bounding box center [163, 76] width 14 height 8
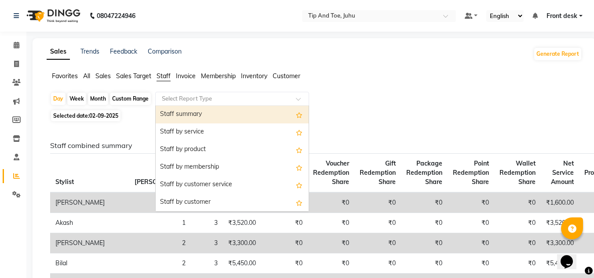
click at [196, 102] on input "text" at bounding box center [223, 98] width 127 height 9
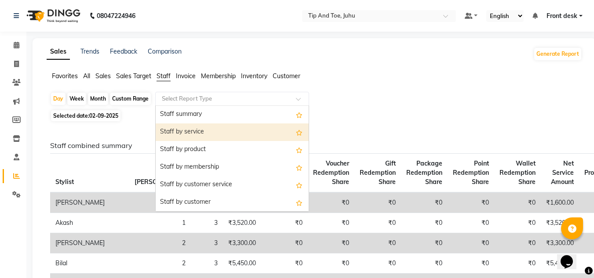
click at [205, 130] on div "Staff by service" at bounding box center [232, 132] width 153 height 18
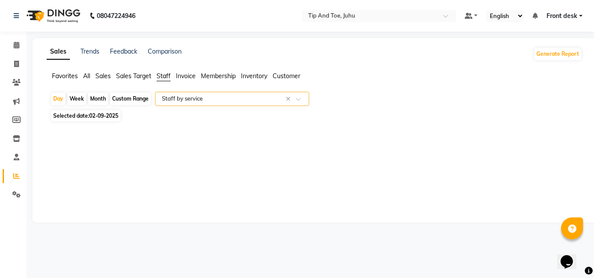
select select "filtered_report"
select select "csv"
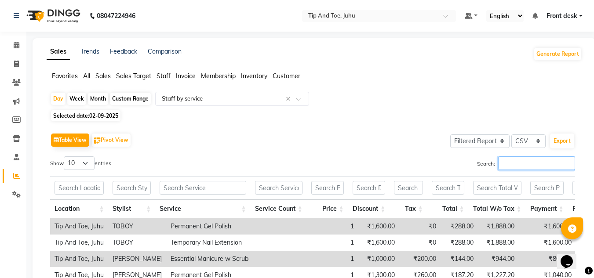
click at [529, 166] on input "Search:" at bounding box center [536, 163] width 77 height 14
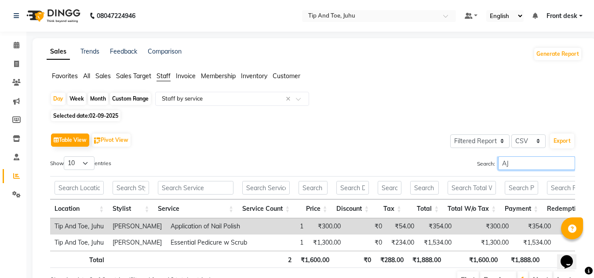
type input "A"
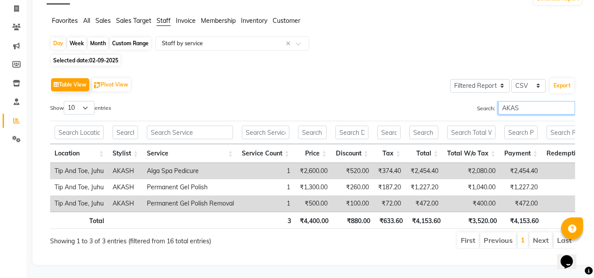
scroll to position [69, 0]
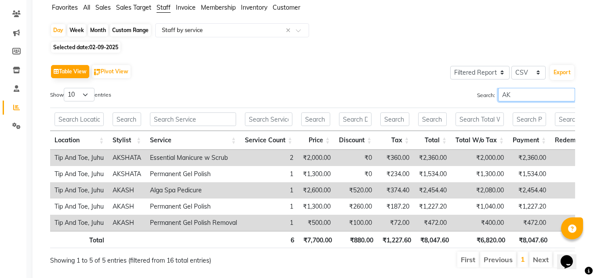
type input "A"
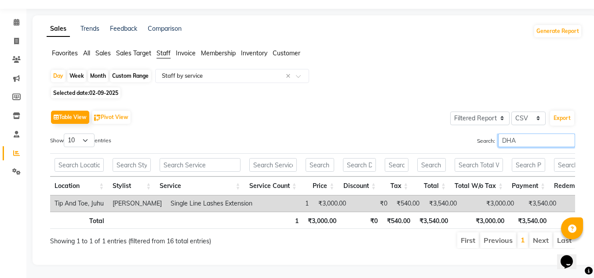
scroll to position [36, 0]
type input "D"
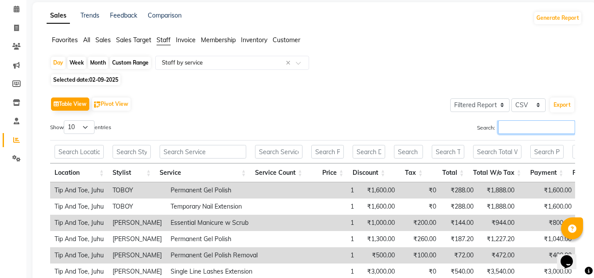
scroll to position [69, 0]
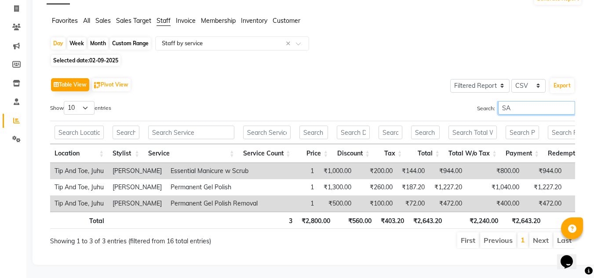
type input "S"
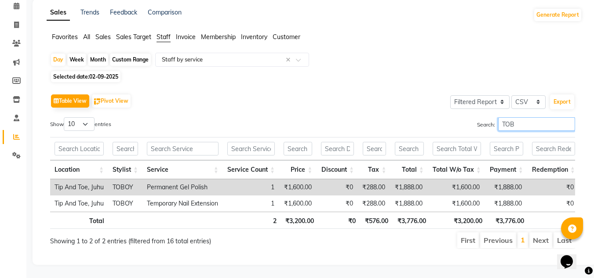
scroll to position [52, 0]
type input "TOB"
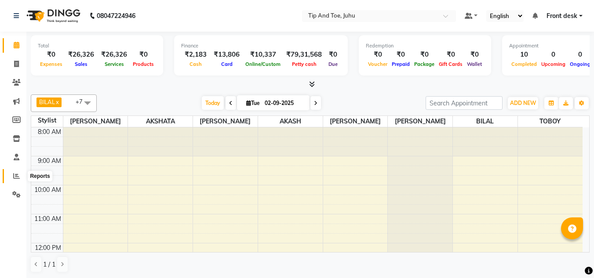
click at [18, 174] on icon at bounding box center [16, 176] width 7 height 7
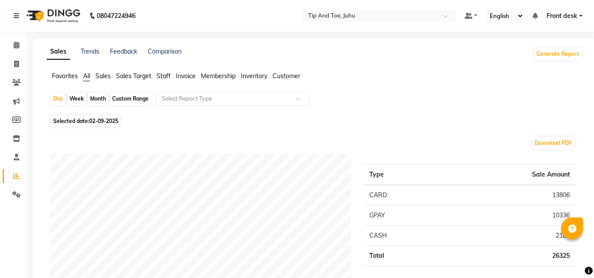
click at [168, 76] on span "Staff" at bounding box center [163, 76] width 14 height 8
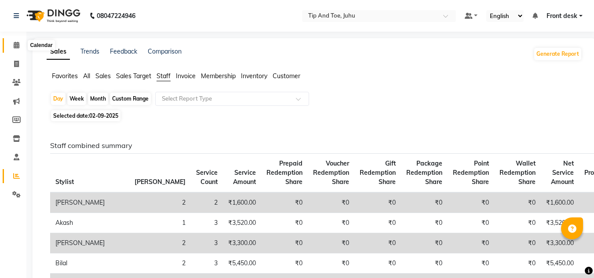
click at [17, 47] on icon at bounding box center [17, 45] width 6 height 7
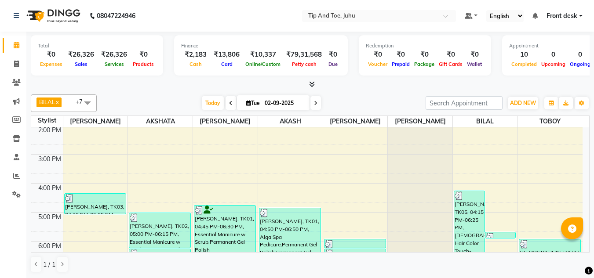
scroll to position [252, 0]
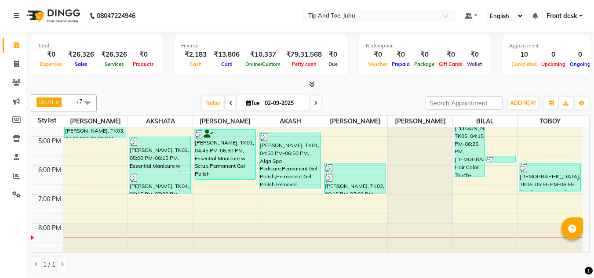
click at [362, 95] on div "BILAL x [PERSON_NAME] x [PERSON_NAME] x [PERSON_NAME] x AKASH x AJAY UTKAR x +7…" at bounding box center [310, 103] width 558 height 18
